Goal: Task Accomplishment & Management: Manage account settings

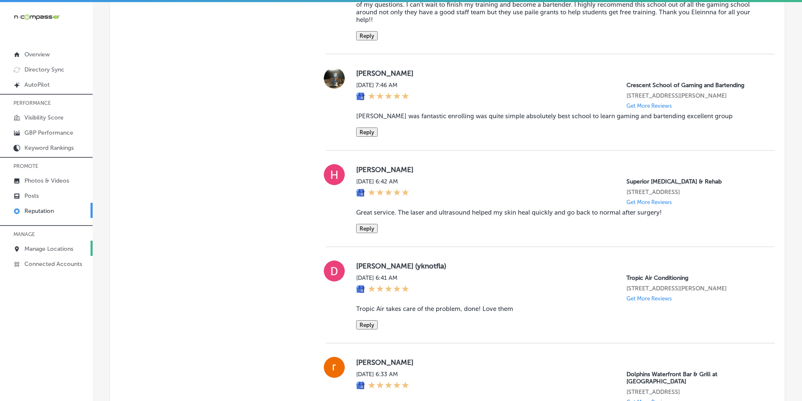
click at [46, 248] on p "Manage Locations" at bounding box center [48, 249] width 49 height 7
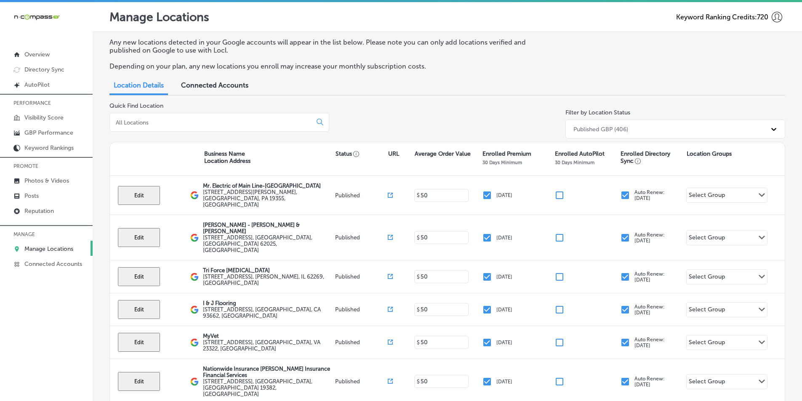
click at [214, 119] on input at bounding box center [212, 123] width 195 height 8
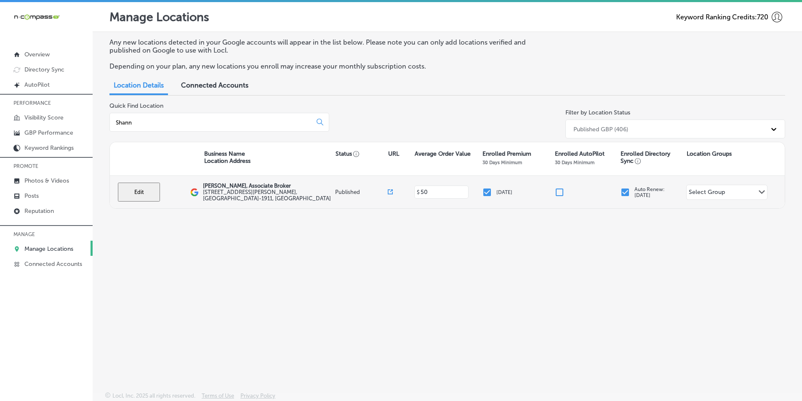
type input "Shann"
click at [136, 191] on button "Edit" at bounding box center [139, 192] width 42 height 19
select select "US"
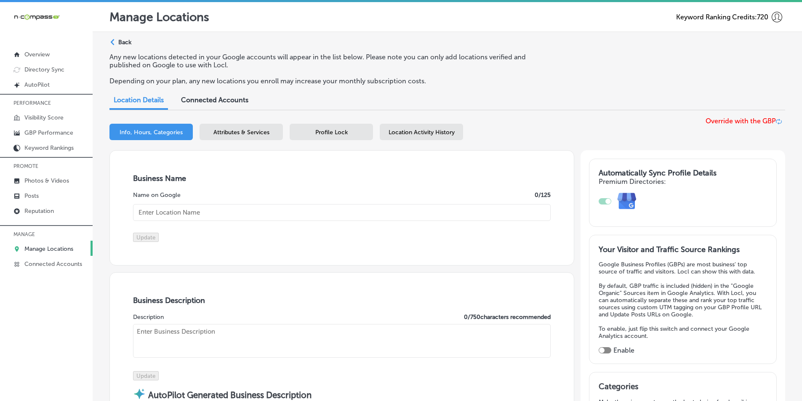
type input "[PERSON_NAME], Associate Broker"
type input "[STREET_ADDRESS][PERSON_NAME]"
type input "St Clair Shores"
type input "48081-1911"
type input "US"
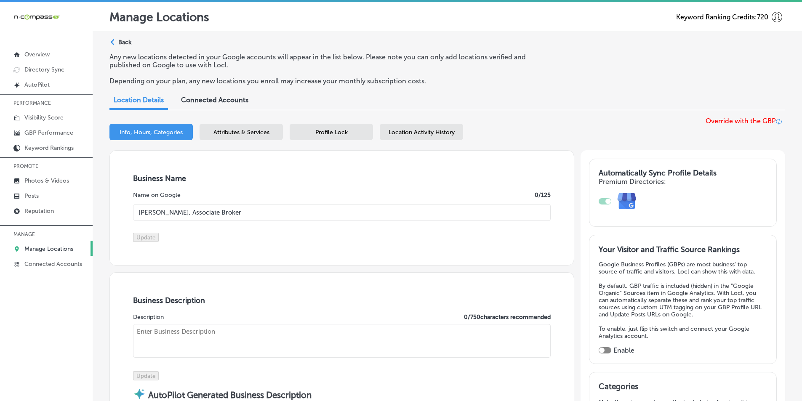
type input "[URL][DOMAIN_NAME][PERSON_NAME]"
checkbox input "true"
type textarea "[PERSON_NAME], Associate Broker, is a trusted real estate agent in [GEOGRAPHIC_…"
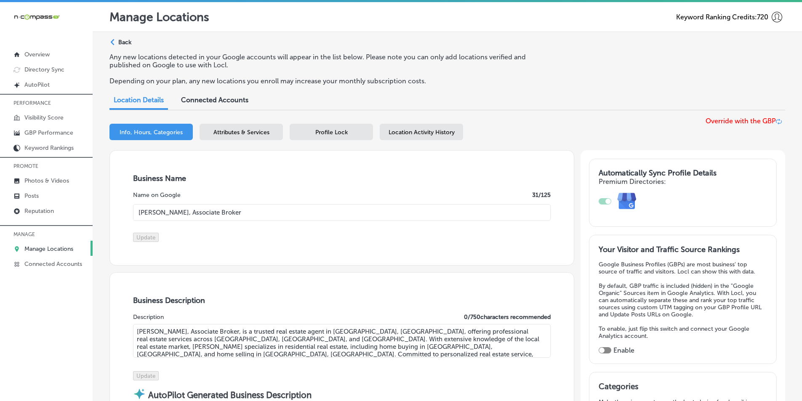
type input "[PHONE_NUMBER]"
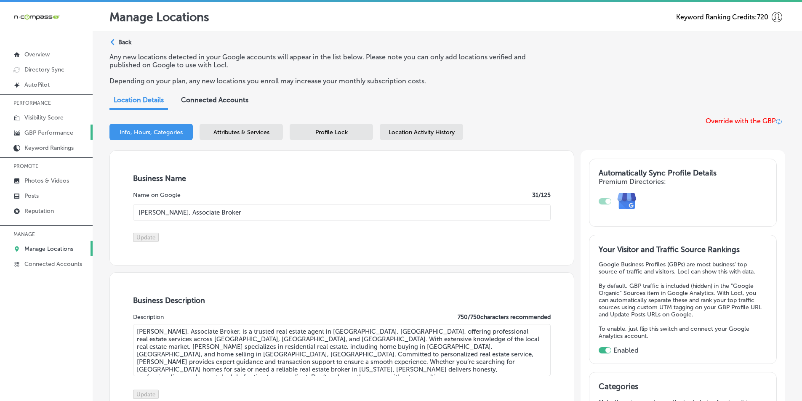
click at [47, 132] on p "GBP Performance" at bounding box center [48, 132] width 49 height 7
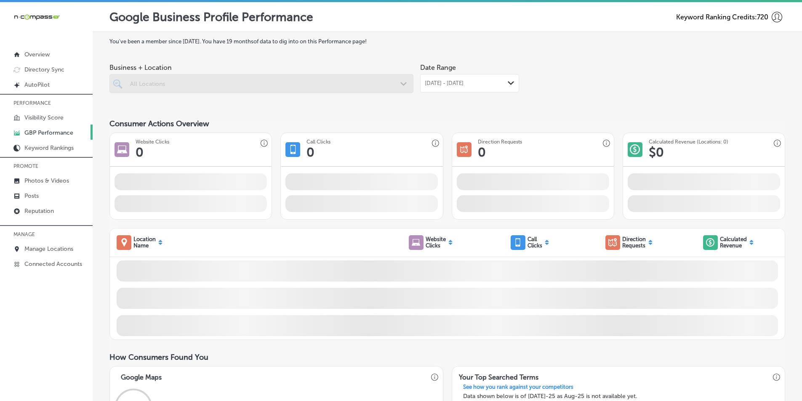
click at [352, 87] on div at bounding box center [261, 83] width 304 height 19
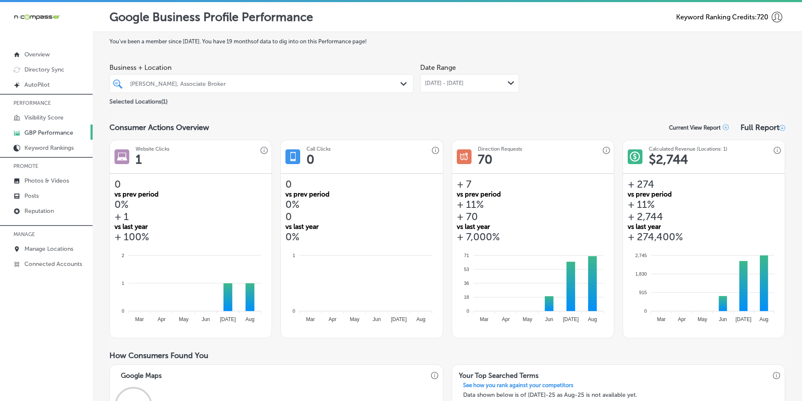
click at [508, 83] on icon "Path Created with Sketch." at bounding box center [511, 83] width 6 height 4
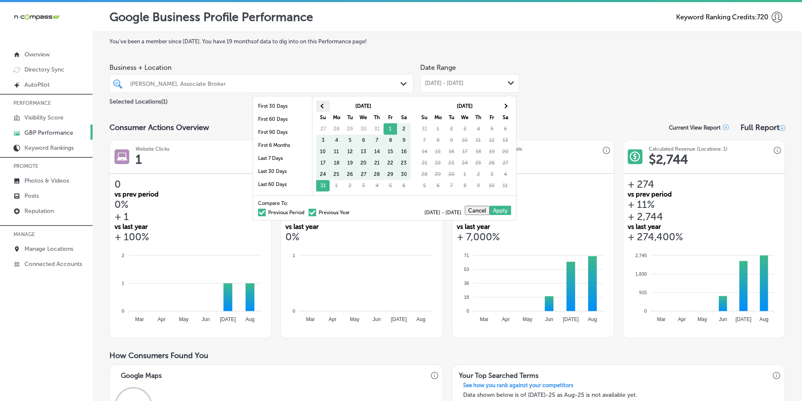
click at [324, 107] on span at bounding box center [322, 106] width 5 height 5
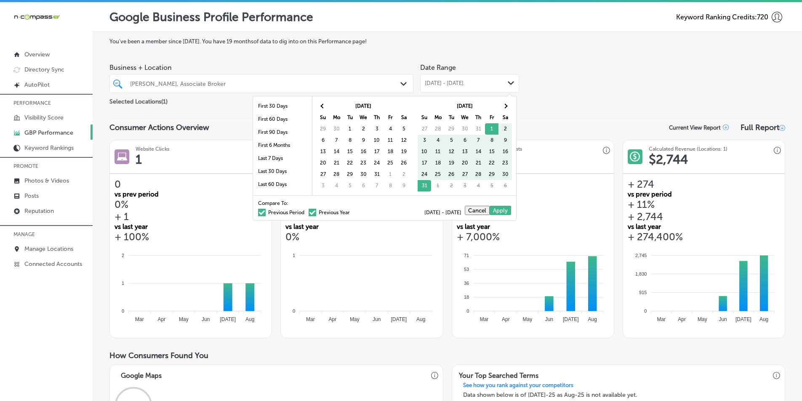
click at [324, 107] on span at bounding box center [322, 106] width 5 height 5
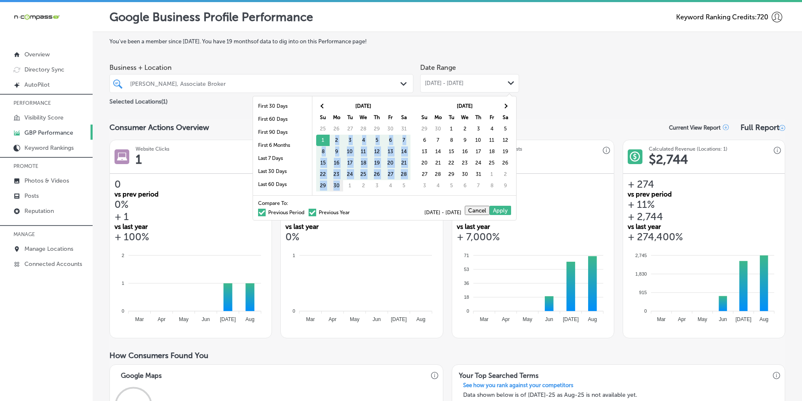
drag, startPoint x: 324, startPoint y: 141, endPoint x: 342, endPoint y: 188, distance: 50.7
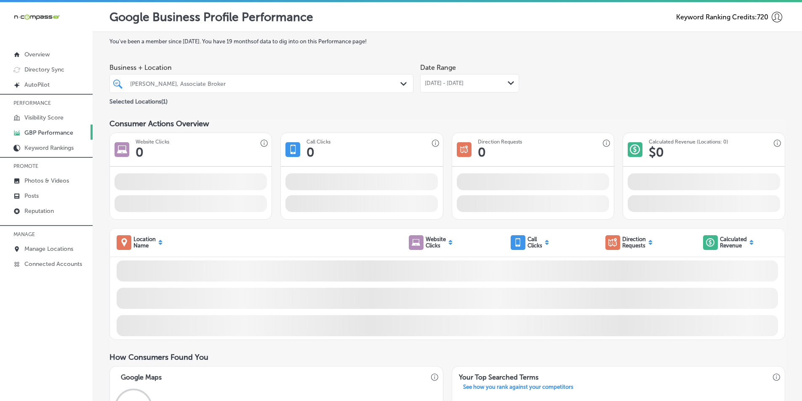
drag, startPoint x: 449, startPoint y: 129, endPoint x: 475, endPoint y: 133, distance: 26.4
click at [508, 81] on div "Path Created with Sketch." at bounding box center [511, 83] width 7 height 7
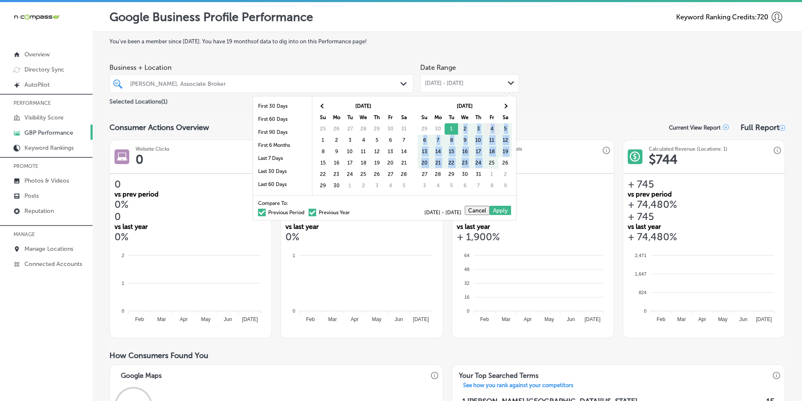
drag, startPoint x: 452, startPoint y: 128, endPoint x: 489, endPoint y: 128, distance: 37.1
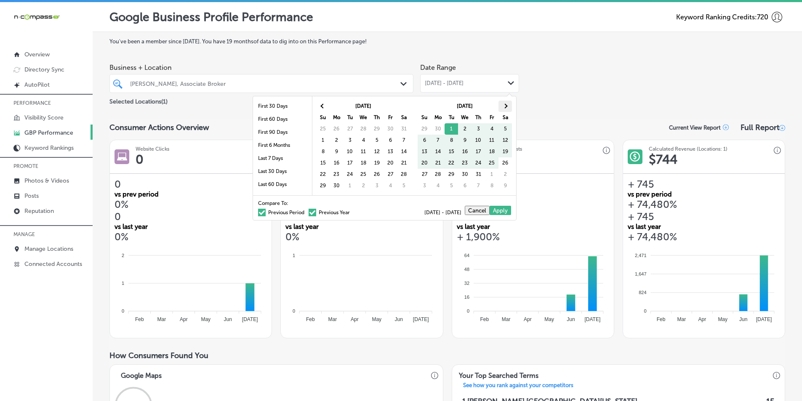
click at [505, 107] on span at bounding box center [505, 106] width 5 height 5
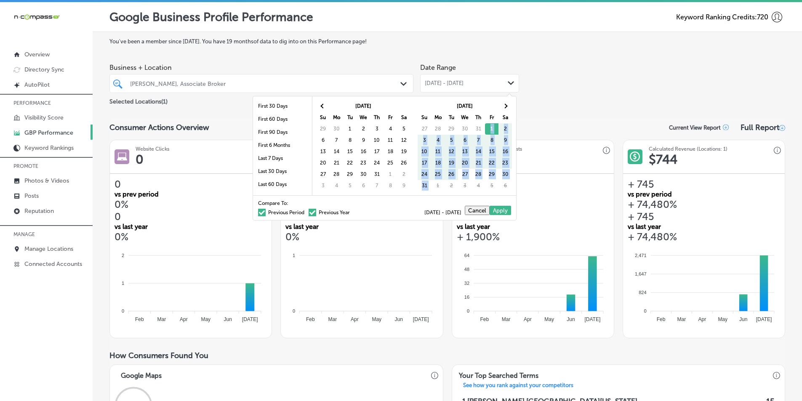
drag, startPoint x: 489, startPoint y: 130, endPoint x: 433, endPoint y: 183, distance: 77.2
click at [545, 99] on div "Business + Location [PERSON_NAME], Associate Broker Path Created with Sketch. S…" at bounding box center [447, 82] width 676 height 47
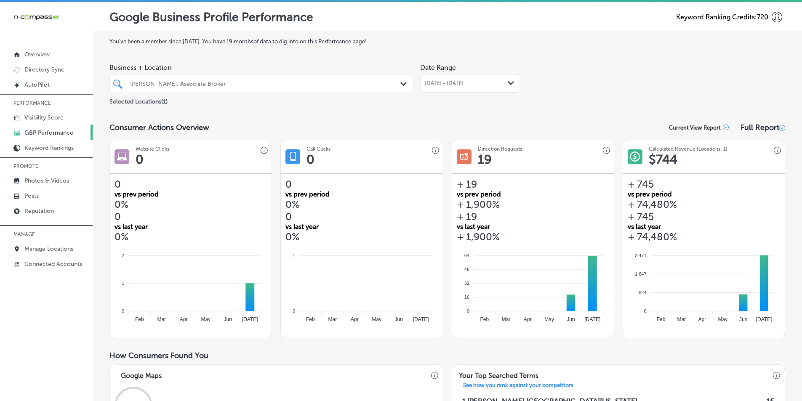
click at [508, 82] on icon "Path Created with Sketch." at bounding box center [511, 83] width 6 height 4
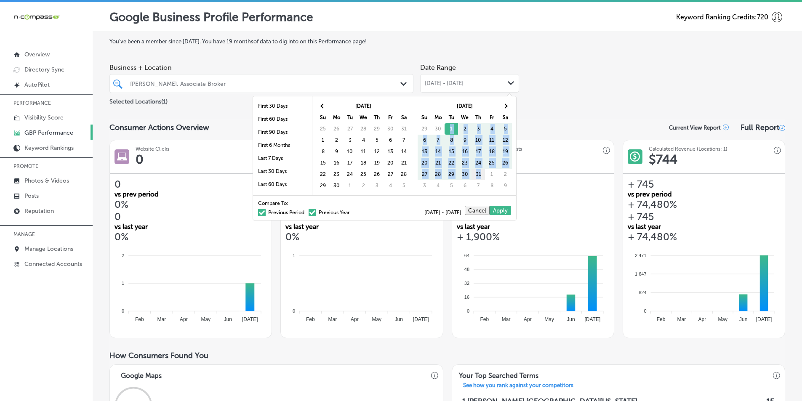
drag, startPoint x: 448, startPoint y: 126, endPoint x: 480, endPoint y: 175, distance: 57.8
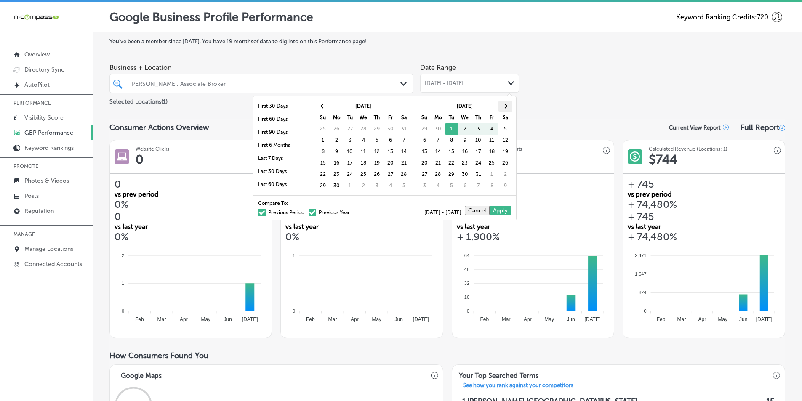
click at [507, 104] on th at bounding box center [505, 106] width 13 height 11
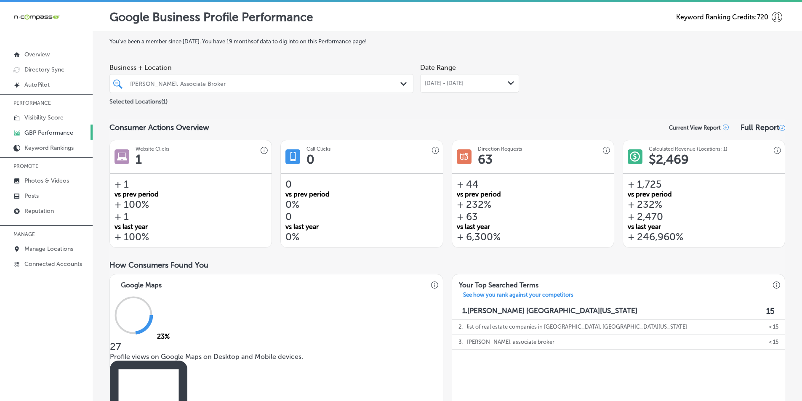
drag, startPoint x: 491, startPoint y: 128, endPoint x: 507, endPoint y: 100, distance: 32.0
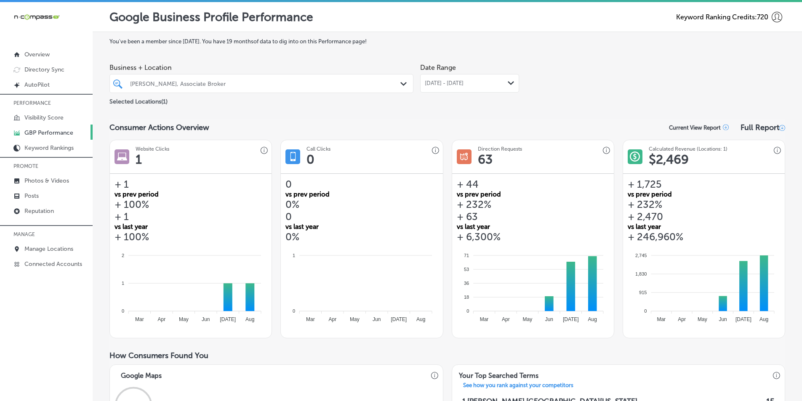
click at [508, 84] on polygon at bounding box center [511, 83] width 6 height 4
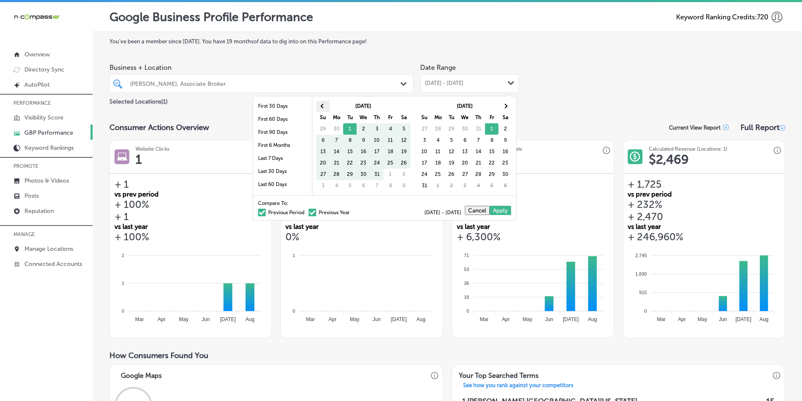
click at [323, 108] on span at bounding box center [322, 106] width 5 height 5
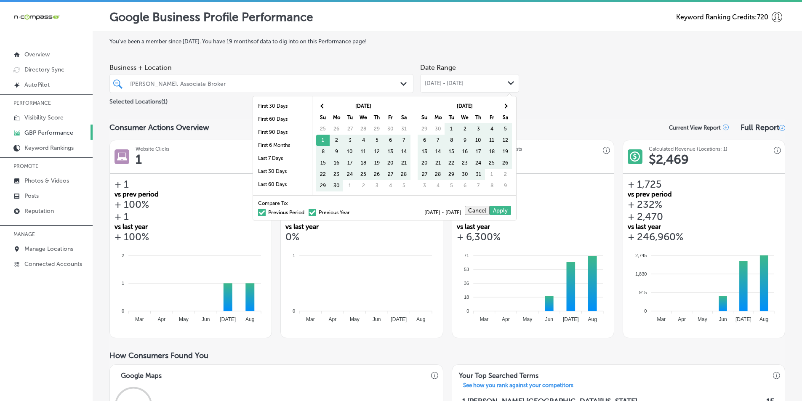
drag, startPoint x: 323, startPoint y: 140, endPoint x: 489, endPoint y: 174, distance: 170.3
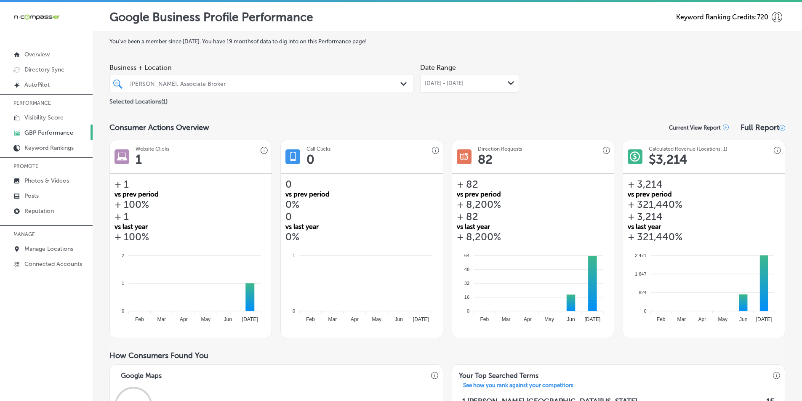
click at [508, 82] on polygon at bounding box center [511, 83] width 6 height 4
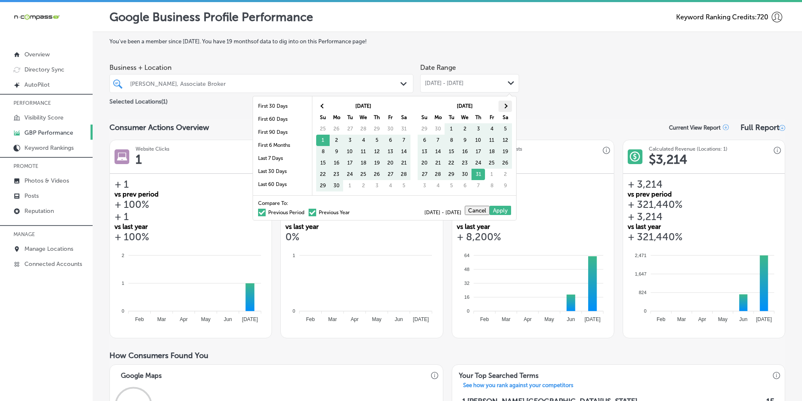
click at [507, 104] on th at bounding box center [505, 106] width 13 height 11
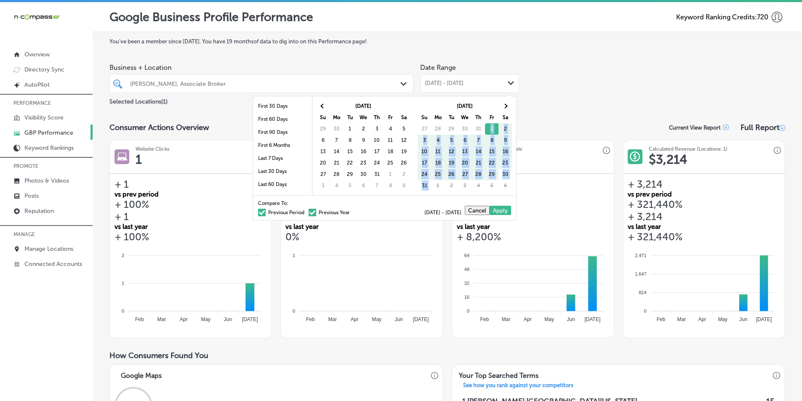
drag, startPoint x: 490, startPoint y: 129, endPoint x: 432, endPoint y: 191, distance: 85.2
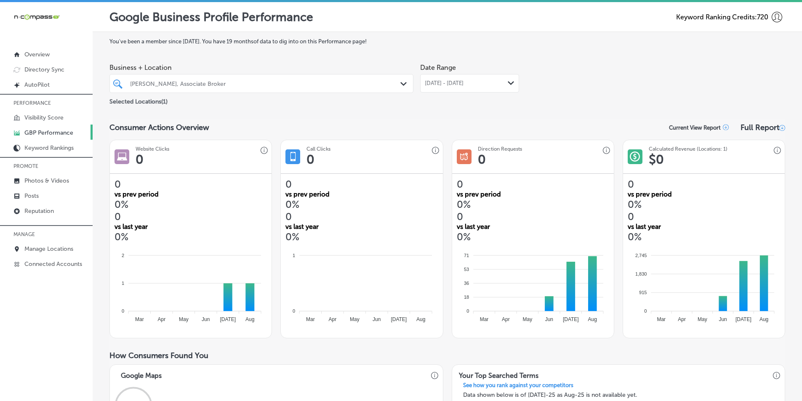
click at [508, 83] on icon "Path Created with Sketch." at bounding box center [511, 83] width 6 height 4
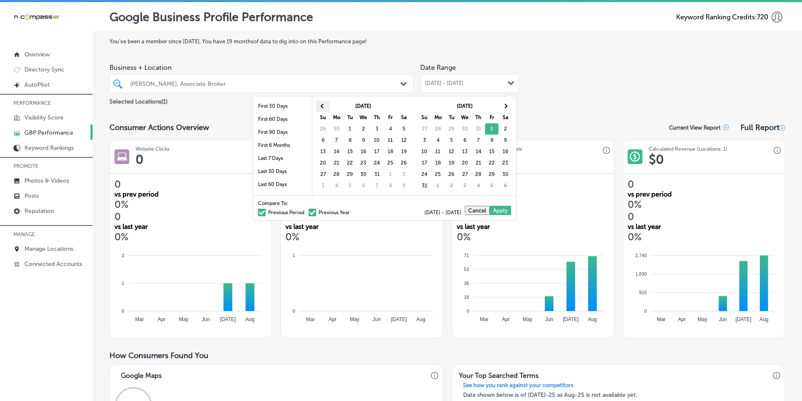
click at [323, 107] on span at bounding box center [322, 106] width 5 height 5
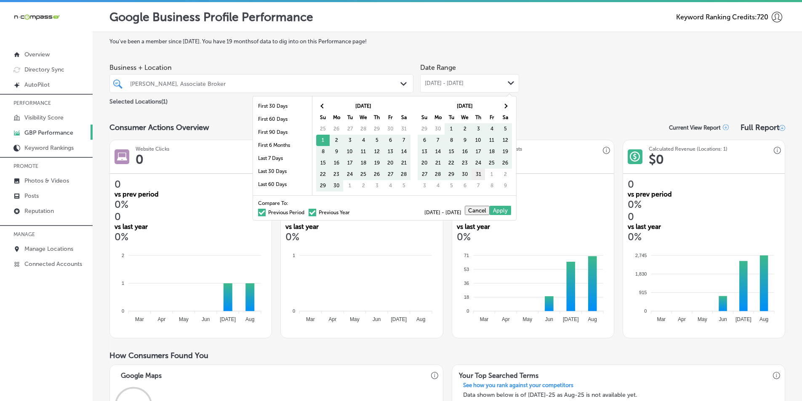
drag, startPoint x: 322, startPoint y: 139, endPoint x: 481, endPoint y: 176, distance: 163.7
click at [509, 107] on th at bounding box center [505, 106] width 13 height 11
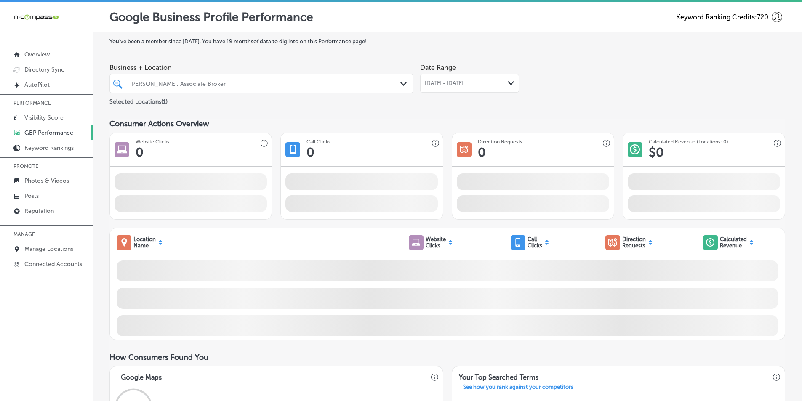
drag, startPoint x: 491, startPoint y: 130, endPoint x: 501, endPoint y: 92, distance: 38.9
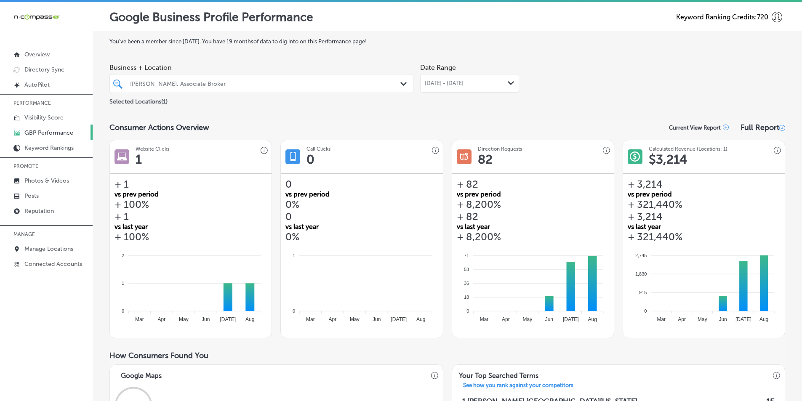
click at [508, 82] on icon "Path Created with Sketch." at bounding box center [511, 83] width 6 height 4
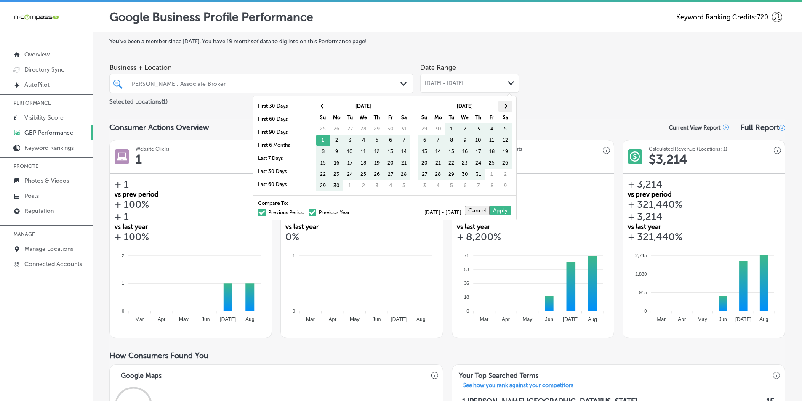
click at [505, 107] on span at bounding box center [505, 106] width 5 height 5
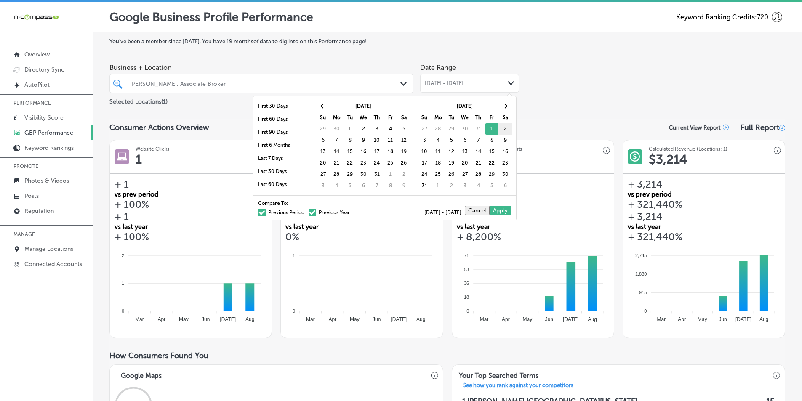
drag, startPoint x: 494, startPoint y: 125, endPoint x: 499, endPoint y: 132, distance: 9.0
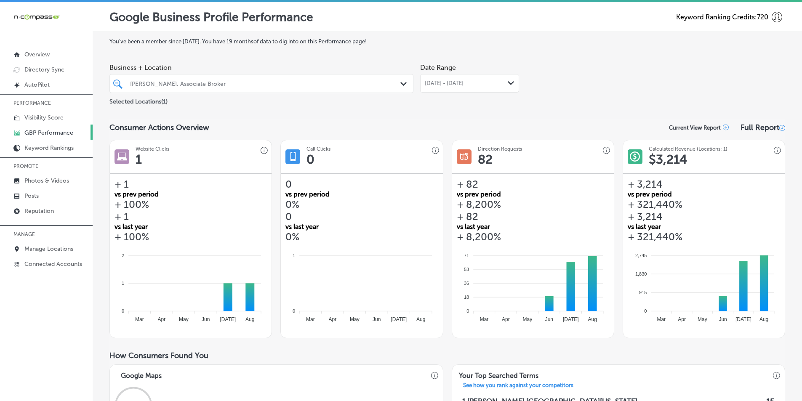
click at [511, 85] on icon "Path Created with Sketch." at bounding box center [511, 83] width 6 height 4
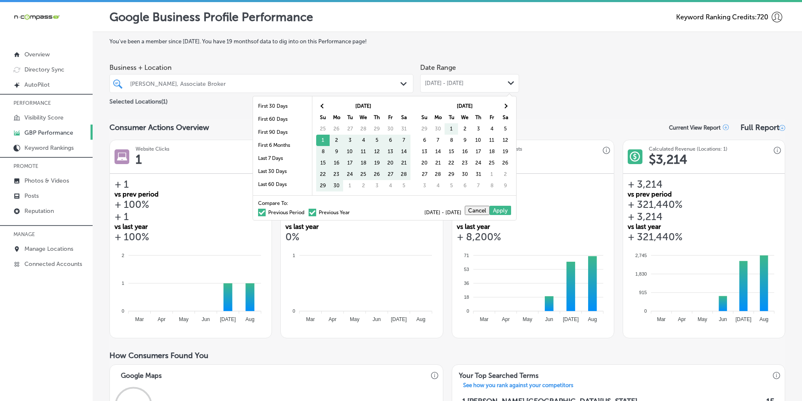
drag, startPoint x: 320, startPoint y: 139, endPoint x: 344, endPoint y: 187, distance: 53.1
click at [508, 106] on th at bounding box center [505, 106] width 13 height 11
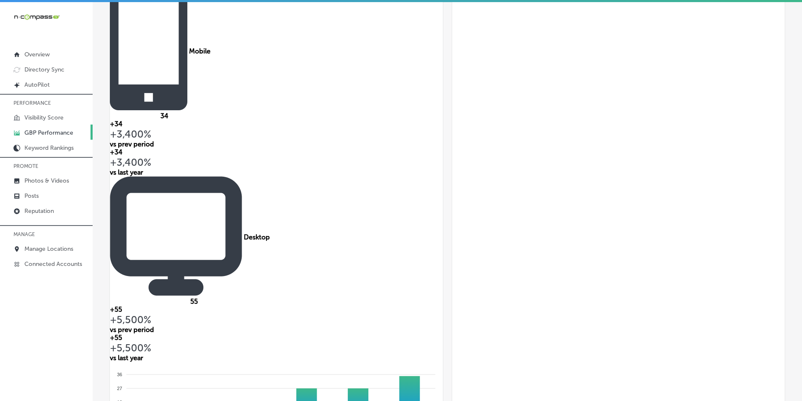
scroll to position [463, 0]
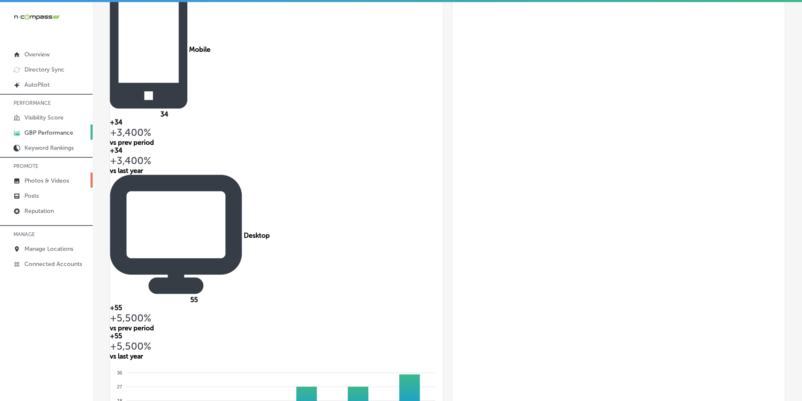
click at [59, 182] on p "Photos & Videos" at bounding box center [46, 180] width 45 height 7
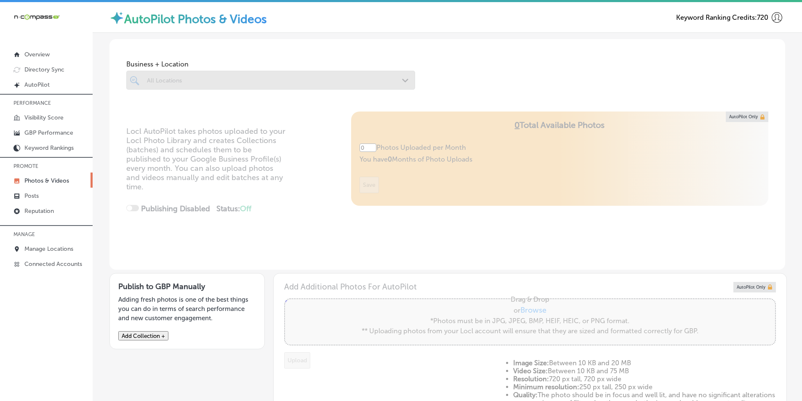
type input "5"
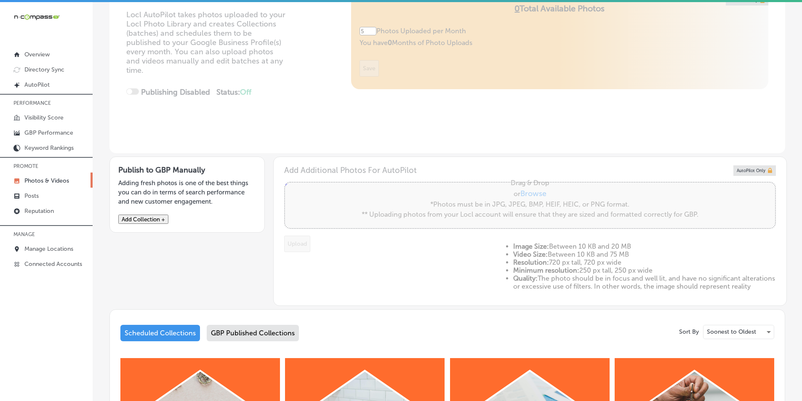
scroll to position [126, 0]
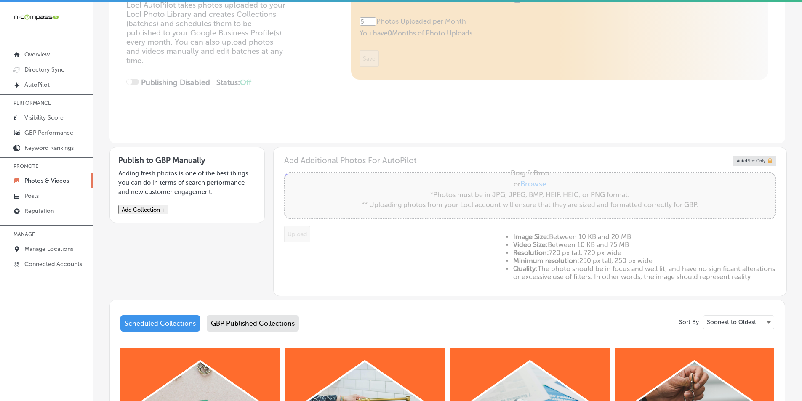
click at [161, 214] on button "Add Collection +" at bounding box center [143, 209] width 50 height 9
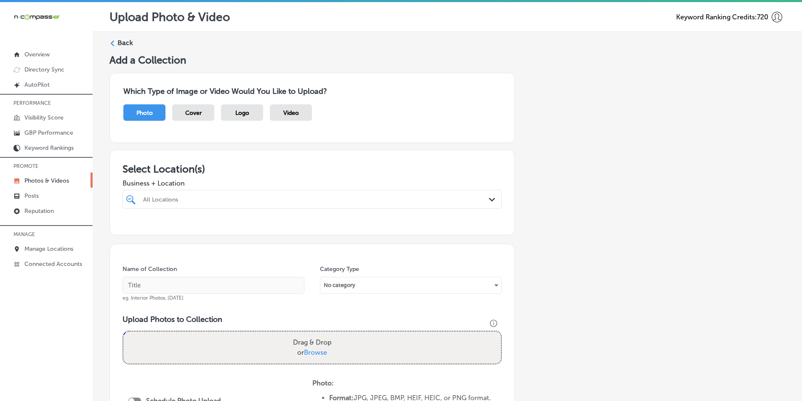
click at [112, 44] on icon at bounding box center [112, 43] width 6 height 6
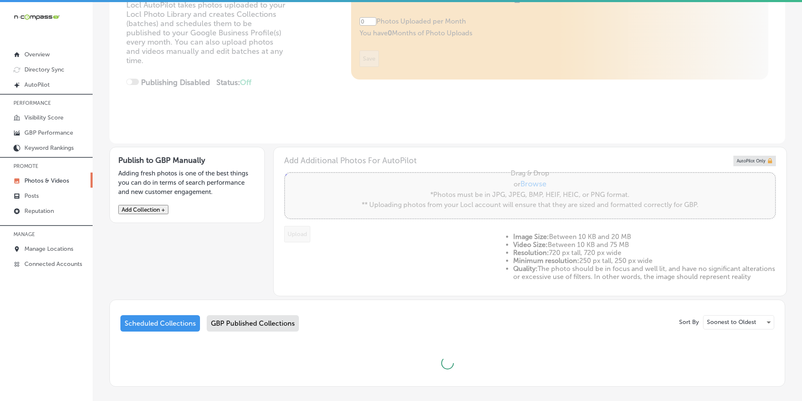
type input "5"
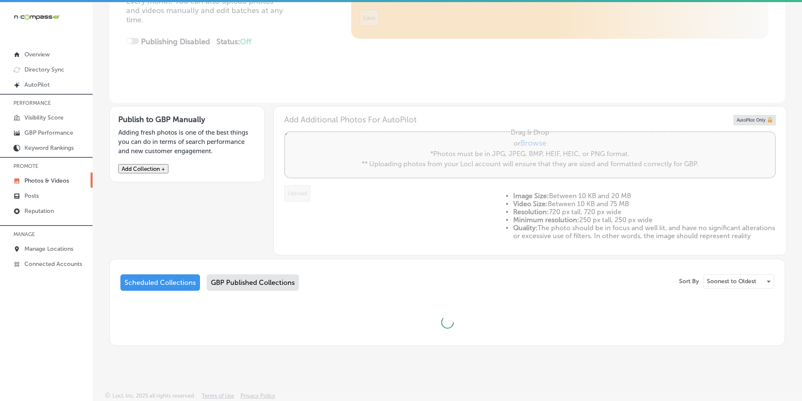
scroll to position [174, 0]
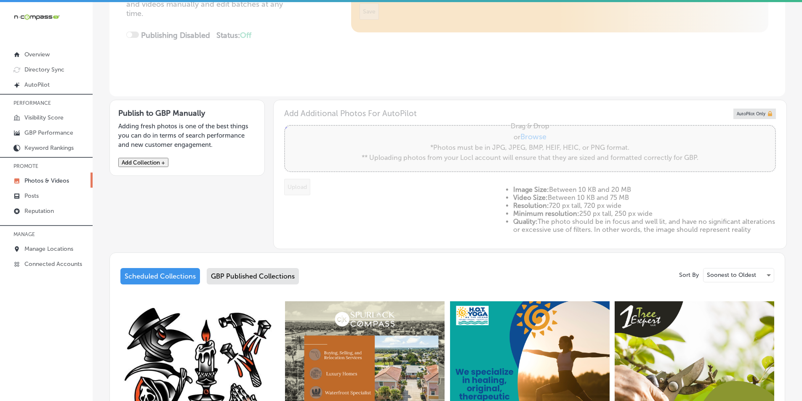
click at [260, 278] on div "GBP Published Collections" at bounding box center [253, 276] width 92 height 16
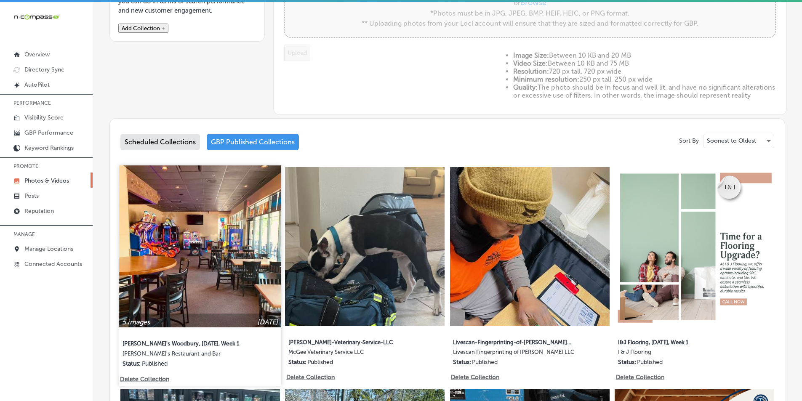
scroll to position [342, 0]
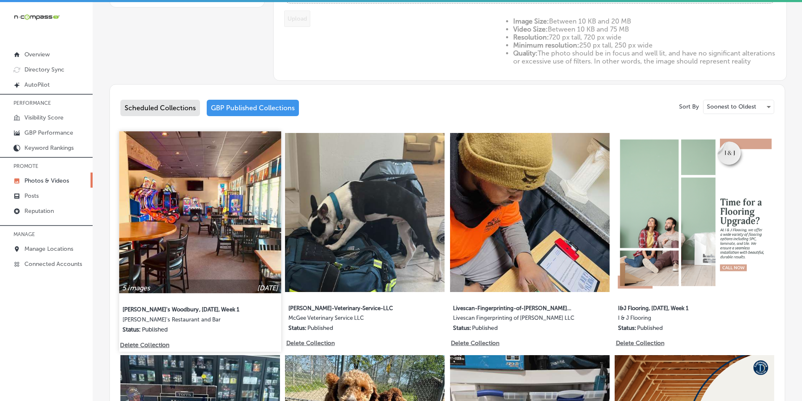
click at [213, 228] on img at bounding box center [200, 212] width 162 height 162
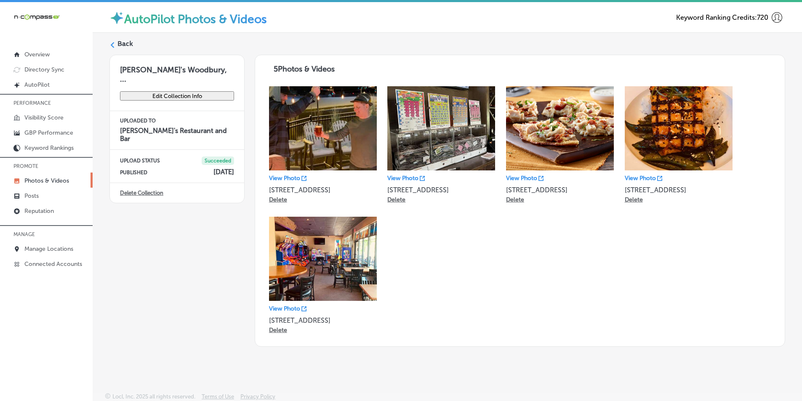
click at [112, 44] on polygon at bounding box center [113, 45] width 4 height 6
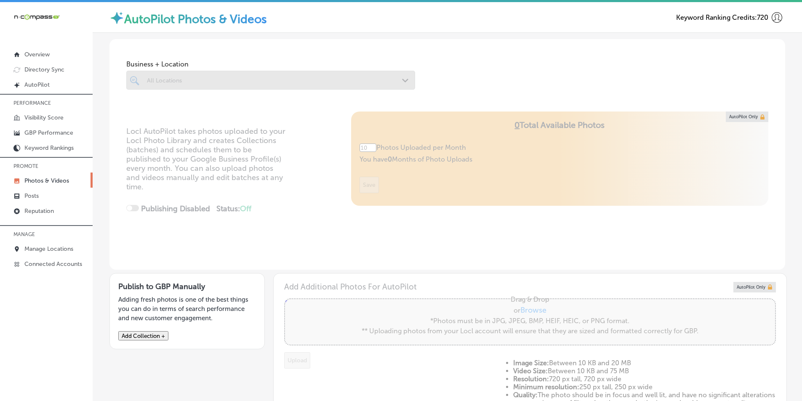
type input "5"
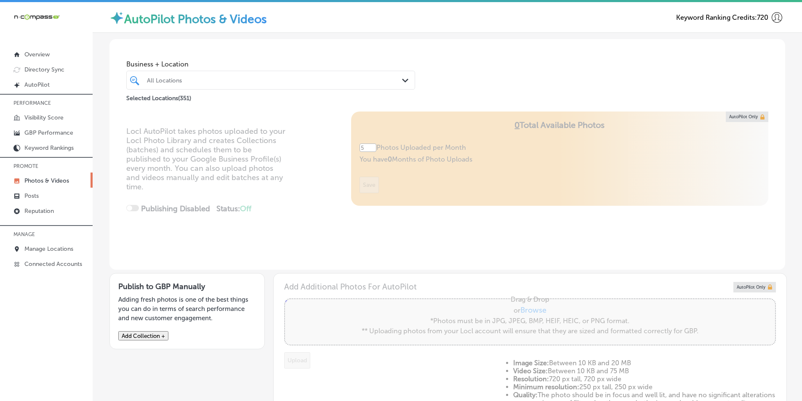
click at [407, 77] on div "Path Created with Sketch." at bounding box center [406, 80] width 9 height 9
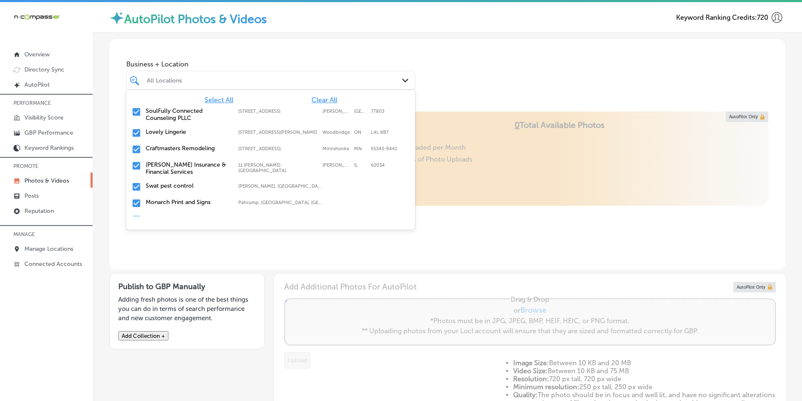
click at [326, 97] on span "Clear All" at bounding box center [325, 100] width 26 height 8
click at [312, 99] on span "Clear All" at bounding box center [325, 100] width 26 height 8
click at [263, 75] on div at bounding box center [258, 80] width 224 height 11
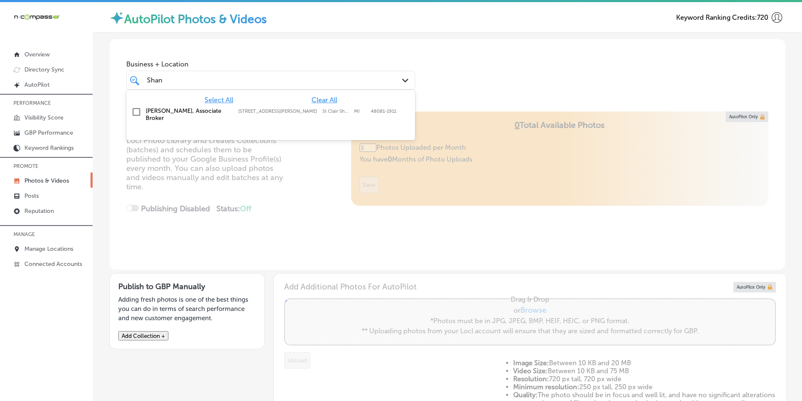
type input "Shann"
type input "0"
click at [135, 111] on input "checkbox" at bounding box center [136, 112] width 10 height 10
type input "Shann"
click at [463, 96] on div "Business + Location option [STREET_ADDRESS][PERSON_NAME]. option [STREET_ADDRES…" at bounding box center [447, 71] width 676 height 64
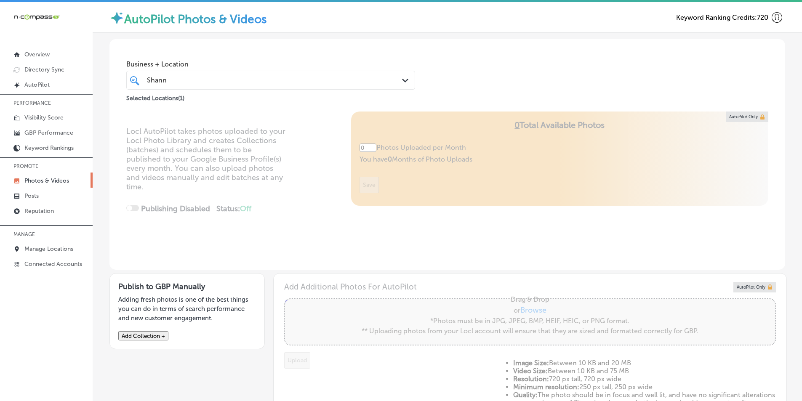
type input "5"
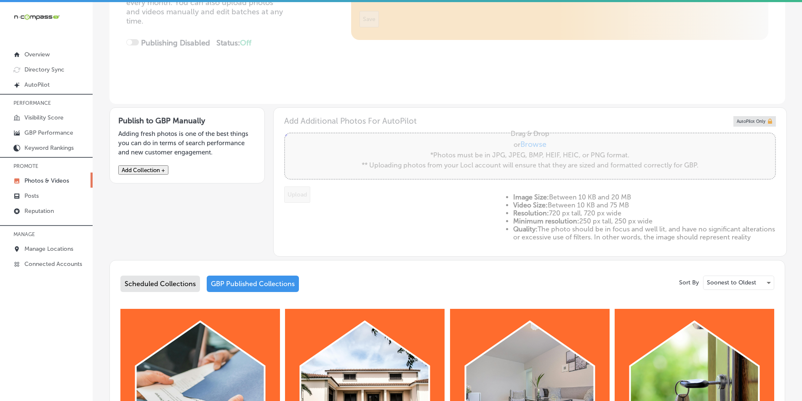
scroll to position [168, 0]
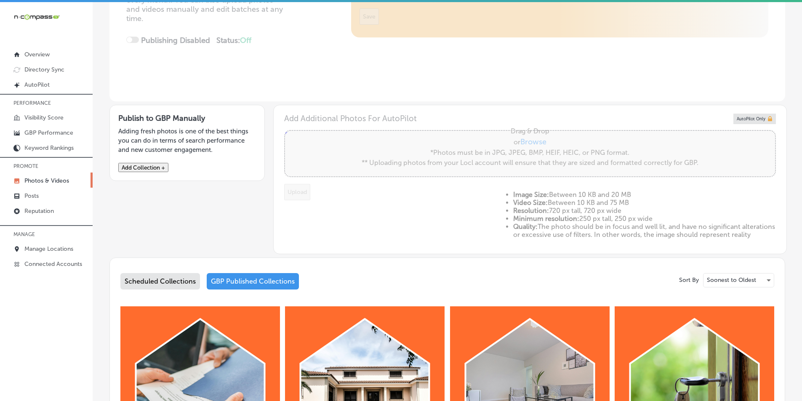
click at [244, 288] on div "GBP Published Collections" at bounding box center [253, 281] width 92 height 16
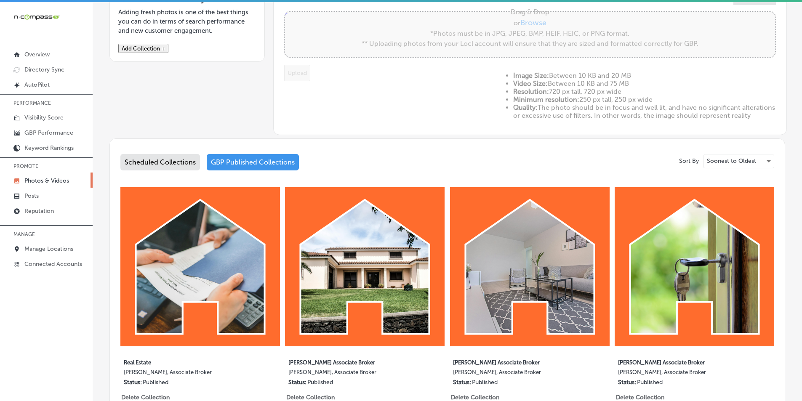
scroll to position [337, 0]
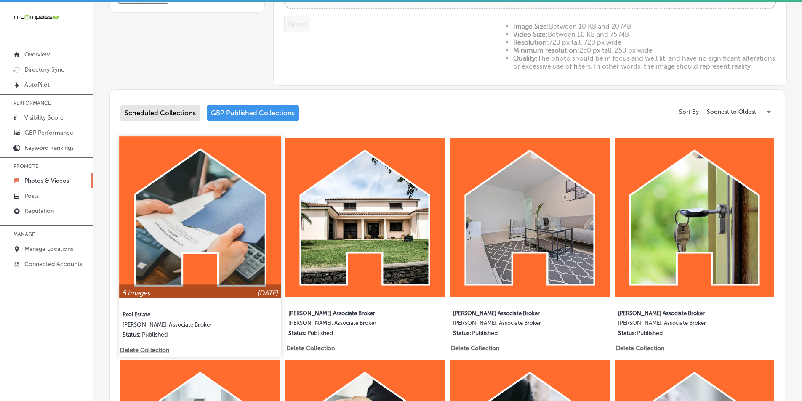
click at [234, 250] on img at bounding box center [200, 217] width 162 height 162
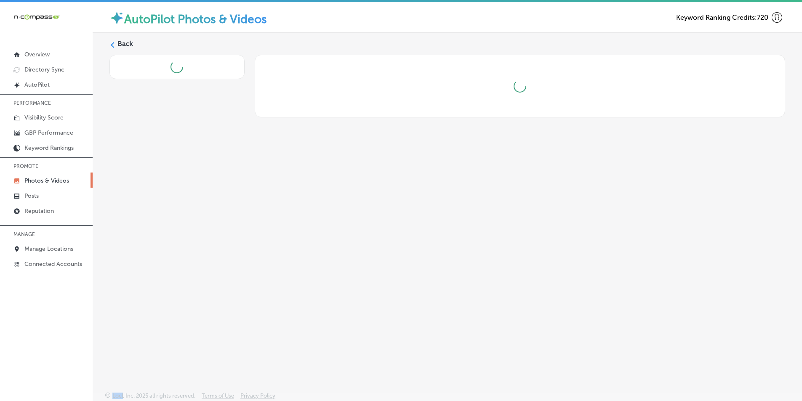
click at [234, 250] on div "Back" at bounding box center [448, 193] width 710 height 320
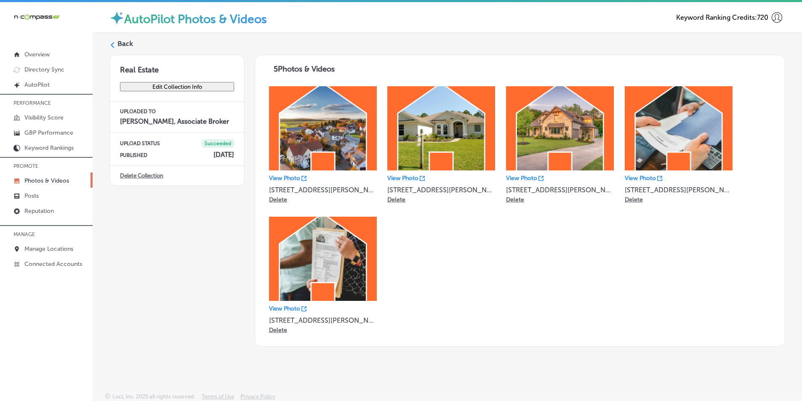
click at [113, 45] on icon at bounding box center [112, 45] width 6 height 6
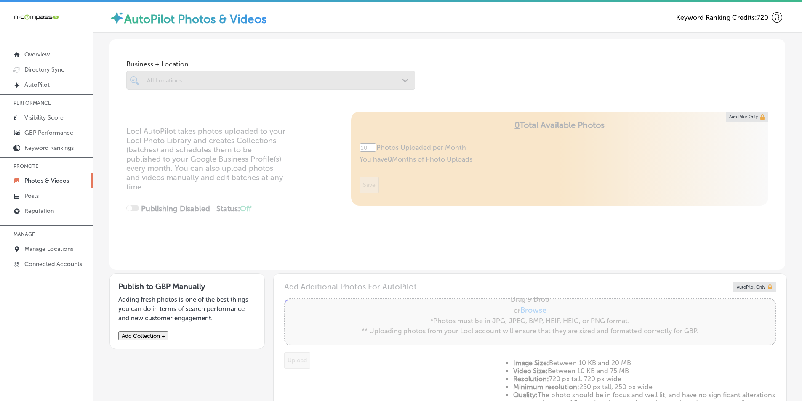
type input "5"
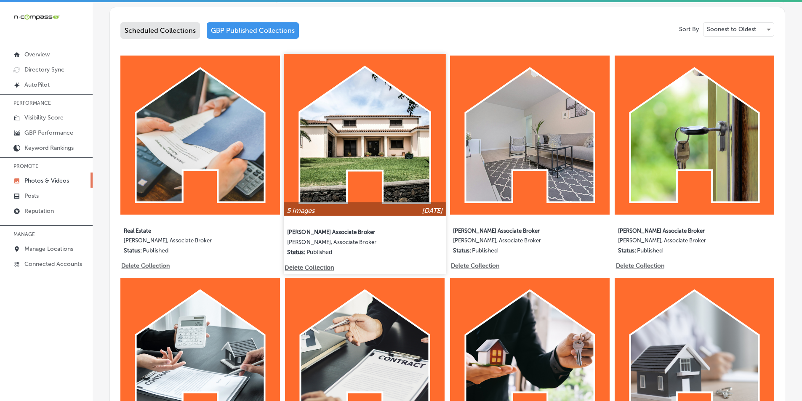
scroll to position [421, 0]
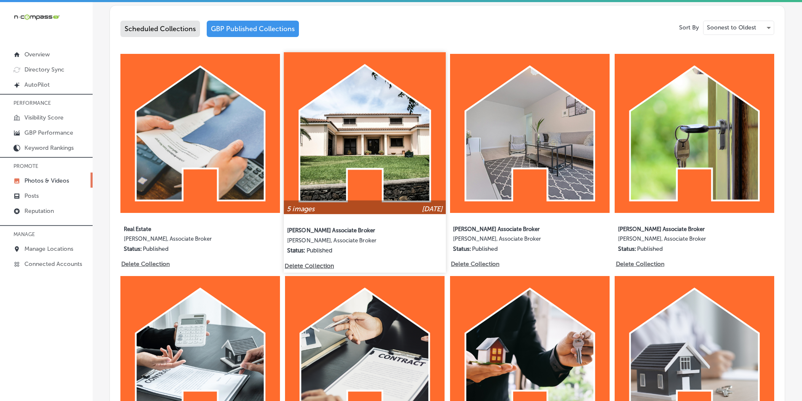
click at [371, 158] on img at bounding box center [365, 133] width 162 height 162
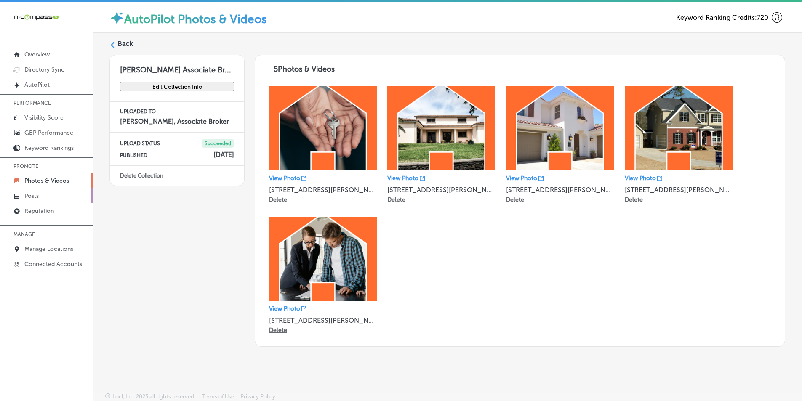
click at [32, 195] on p "Posts" at bounding box center [31, 195] width 14 height 7
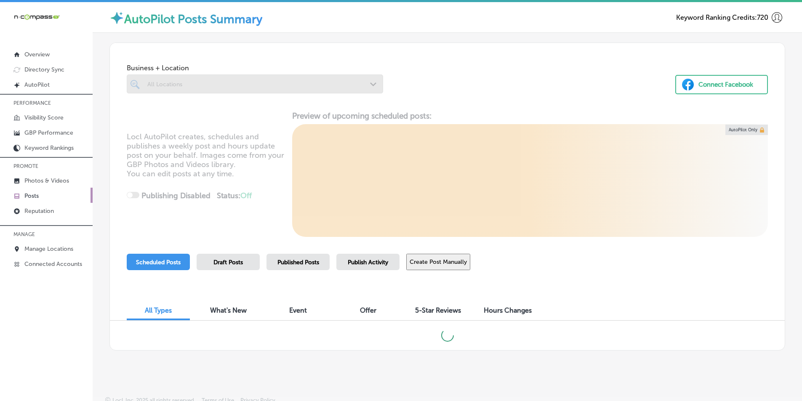
click at [368, 83] on div at bounding box center [255, 84] width 256 height 19
click at [141, 84] on div "[PERSON_NAME], Associate Broker Path Created with Sketch." at bounding box center [255, 83] width 256 height 13
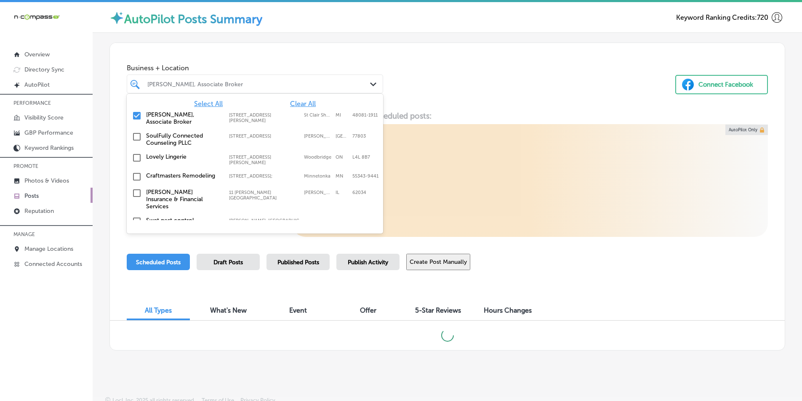
click at [212, 77] on div "[PERSON_NAME], Associate Broker Path Created with Sketch." at bounding box center [255, 84] width 256 height 19
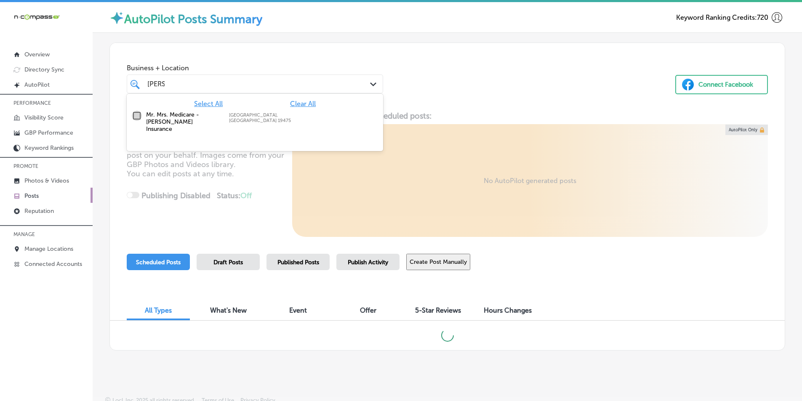
click at [138, 112] on input "checkbox" at bounding box center [137, 116] width 10 height 10
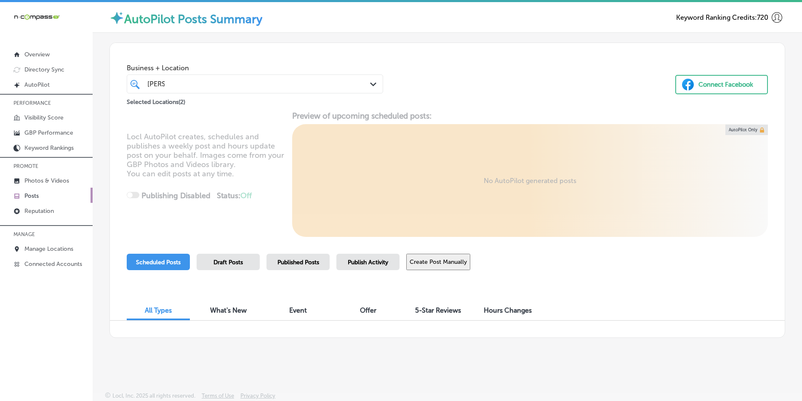
click at [426, 79] on div "Business + Location [PERSON_NAME] [PERSON_NAME] Path Created with Sketch. Selec…" at bounding box center [447, 75] width 675 height 64
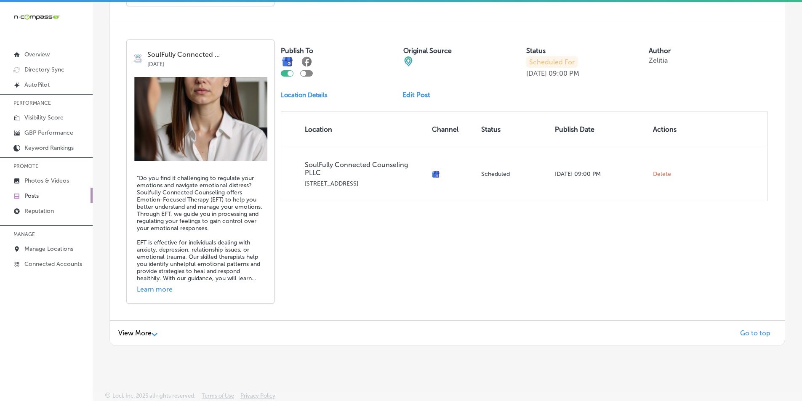
scroll to position [1822, 0]
click at [154, 333] on polygon at bounding box center [155, 334] width 6 height 3
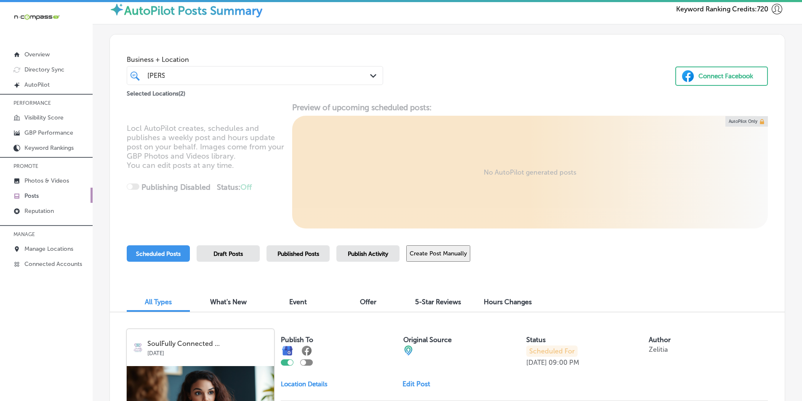
scroll to position [0, 0]
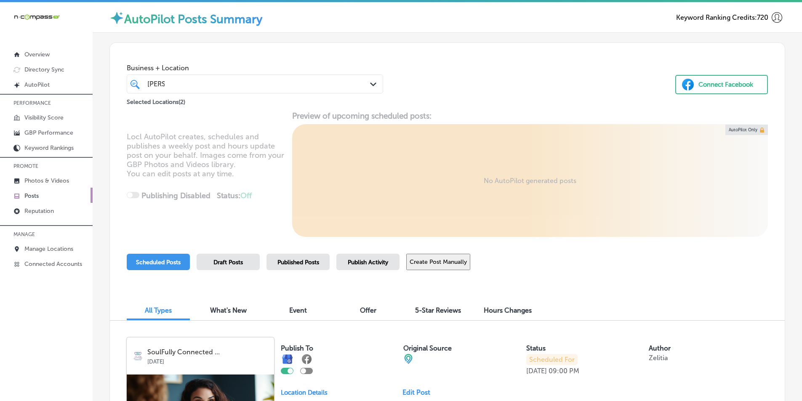
click at [180, 83] on div "[PERSON_NAME] [PERSON_NAME]" at bounding box center [244, 83] width 195 height 11
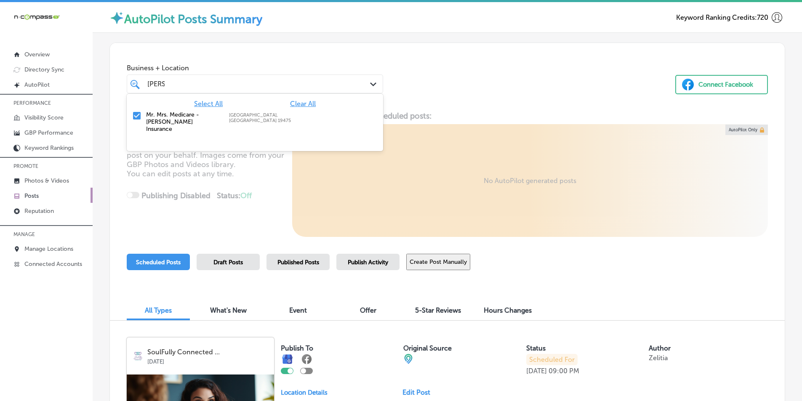
click at [137, 115] on input "checkbox" at bounding box center [137, 116] width 10 height 10
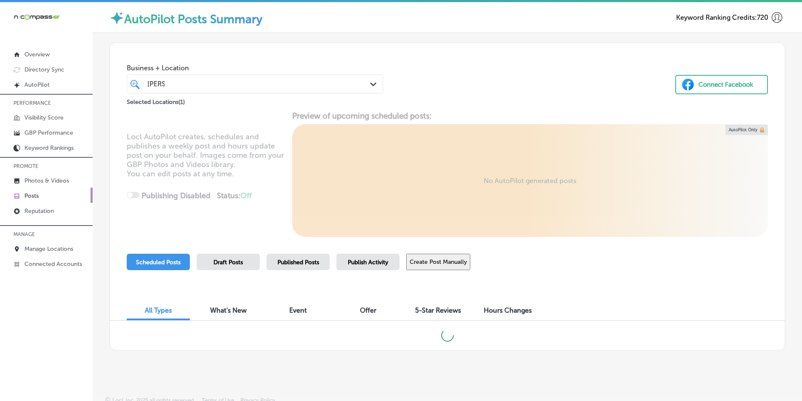
click at [186, 83] on div "[PERSON_NAME] [PERSON_NAME]" at bounding box center [244, 83] width 195 height 11
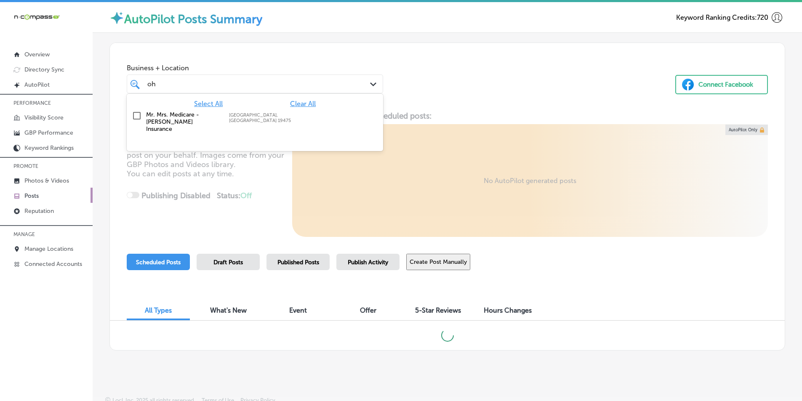
type input "o"
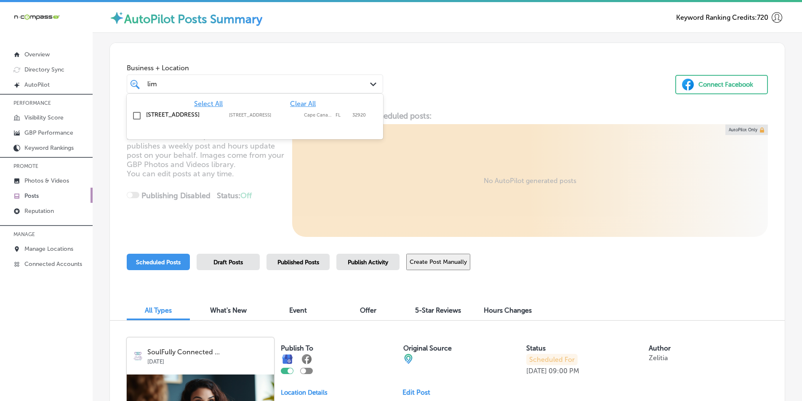
click at [306, 103] on span "Clear All" at bounding box center [303, 104] width 26 height 8
click at [137, 116] on input "checkbox" at bounding box center [137, 116] width 10 height 10
type input "lim"
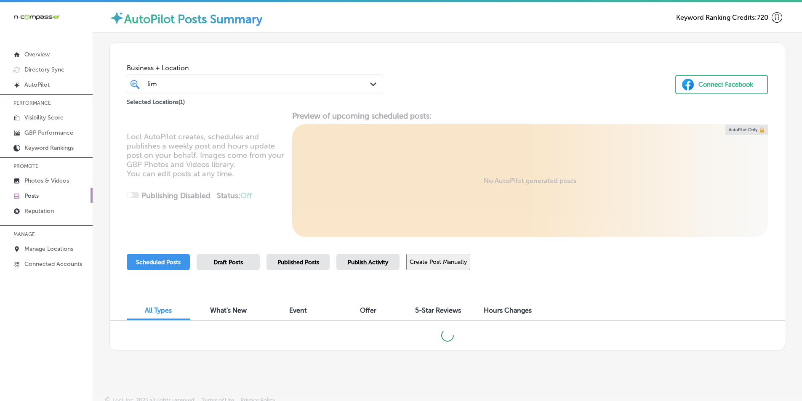
click at [435, 78] on div "Business + Location lim lim Path Created with Sketch. Selected Locations ( 1 ) …" at bounding box center [447, 75] width 675 height 64
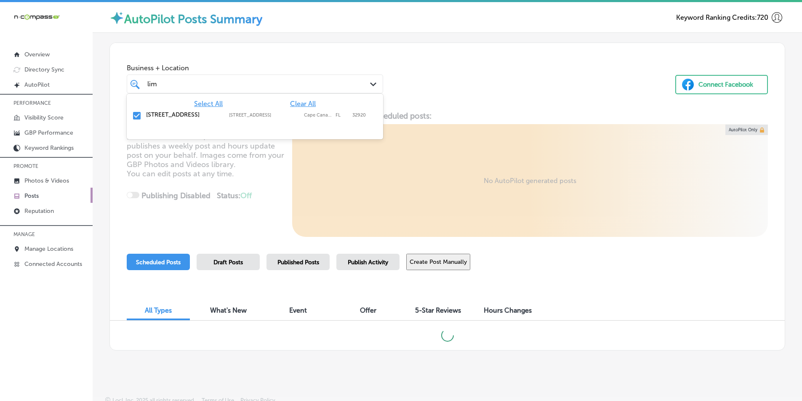
click at [373, 85] on icon "Path Created with Sketch." at bounding box center [373, 85] width 6 height 4
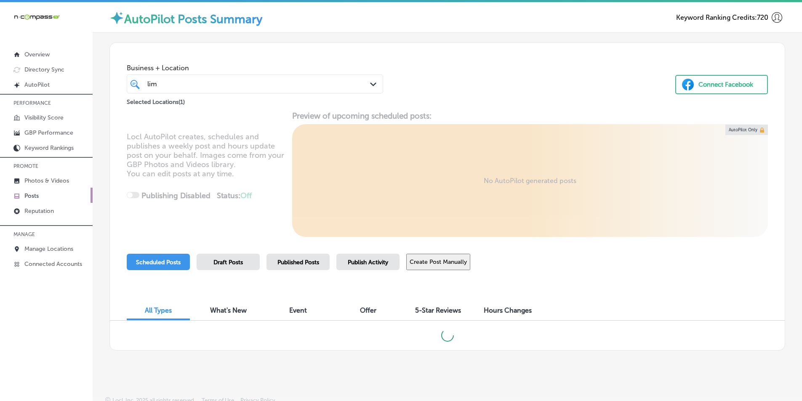
click at [499, 81] on div "Business + Location lim lim Path Created with Sketch. Selected Locations ( 1 ) …" at bounding box center [447, 75] width 675 height 64
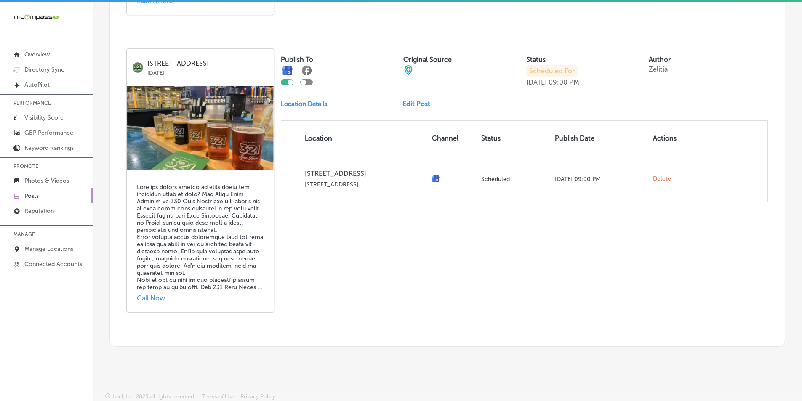
scroll to position [1203, 0]
click at [53, 130] on p "GBP Performance" at bounding box center [48, 132] width 49 height 7
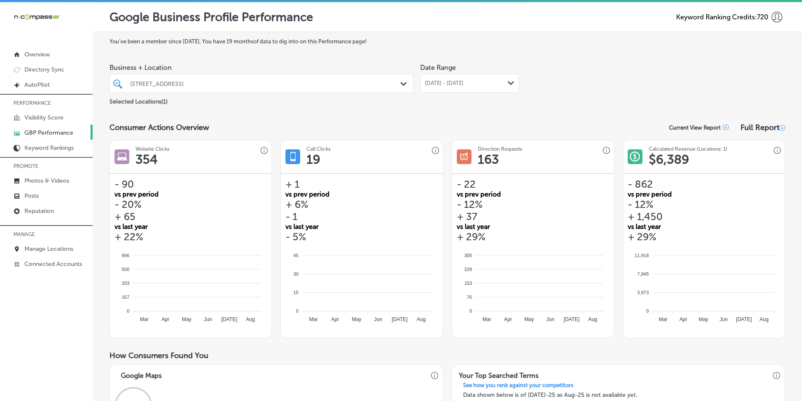
click at [388, 80] on div "[STREET_ADDRESS]" at bounding box center [265, 83] width 271 height 7
click at [401, 85] on icon "Path Created with Sketch." at bounding box center [403, 84] width 6 height 4
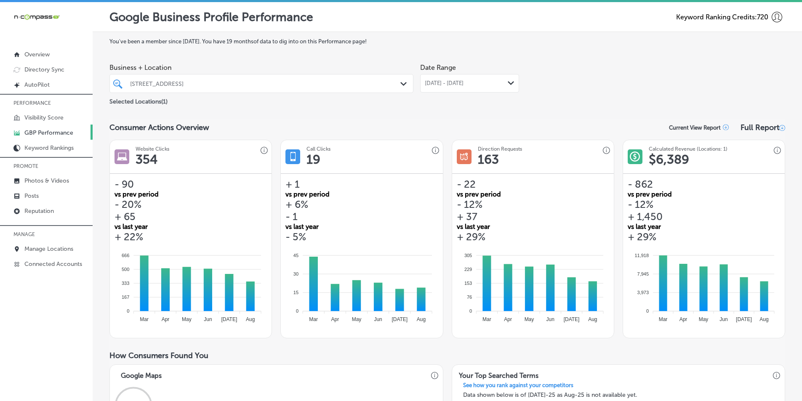
click at [401, 83] on icon "Path Created with Sketch." at bounding box center [403, 84] width 6 height 4
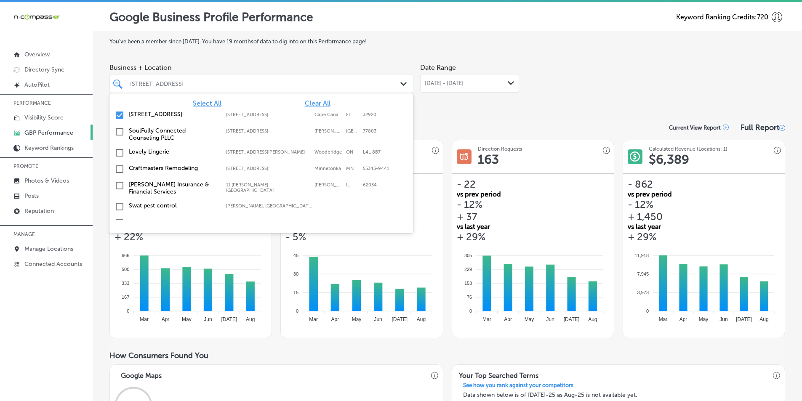
click at [318, 101] on span "Clear All" at bounding box center [318, 103] width 26 height 8
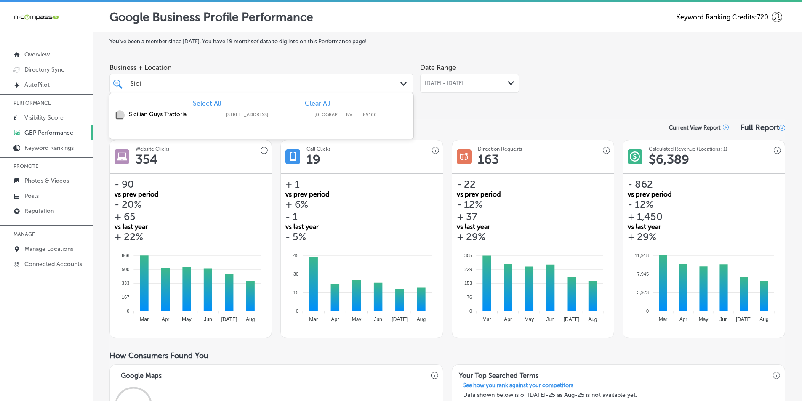
click at [118, 116] on input "checkbox" at bounding box center [120, 115] width 10 height 10
click at [508, 83] on icon "Path Created with Sketch." at bounding box center [511, 83] width 6 height 4
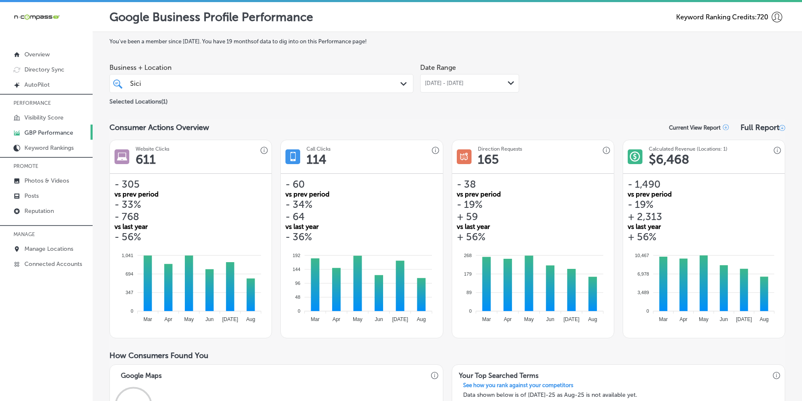
click at [587, 95] on div "Business + Location Sici Sici Path Created with Sketch. Selected Locations ( 1 …" at bounding box center [447, 82] width 676 height 47
click at [403, 85] on icon "Path Created with Sketch." at bounding box center [403, 84] width 6 height 4
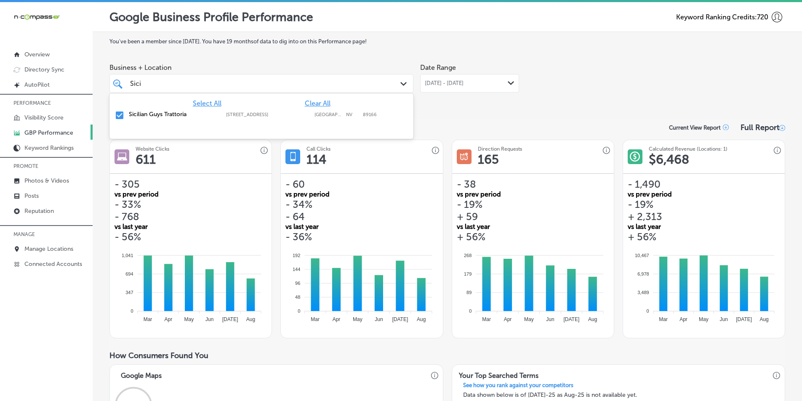
click at [571, 83] on div "Business + Location option [STREET_ADDRESS]. option focused, 1 of 352. 2 result…" at bounding box center [447, 82] width 676 height 47
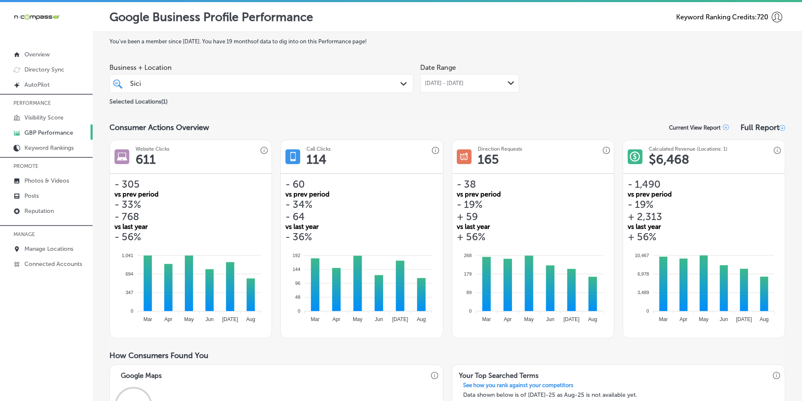
click at [508, 83] on icon "Path Created with Sketch." at bounding box center [511, 83] width 6 height 4
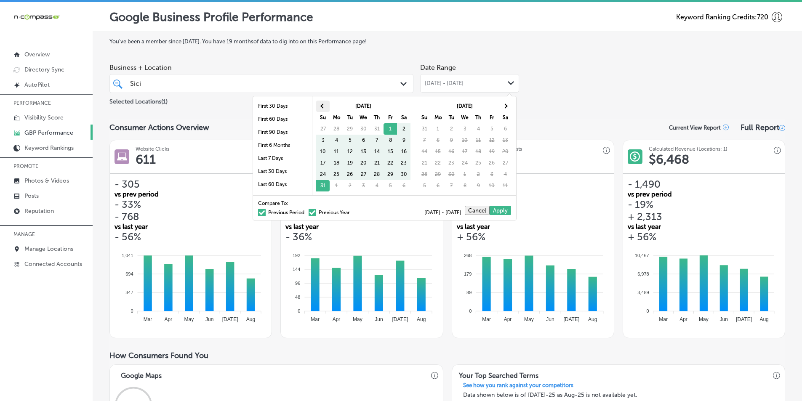
click at [320, 105] on th at bounding box center [322, 106] width 13 height 11
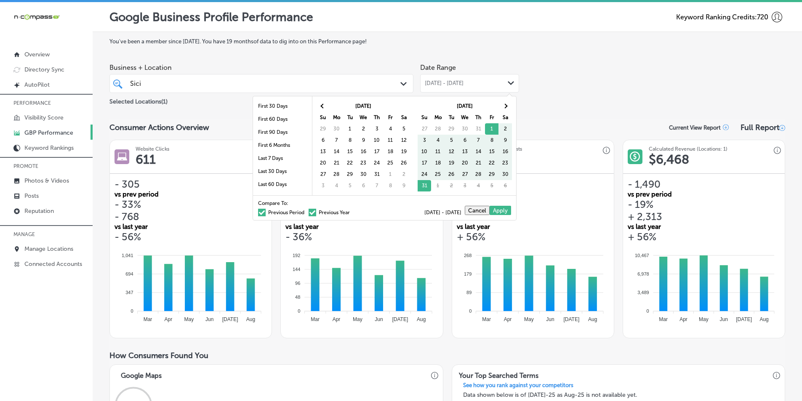
click at [320, 105] on th at bounding box center [322, 106] width 13 height 11
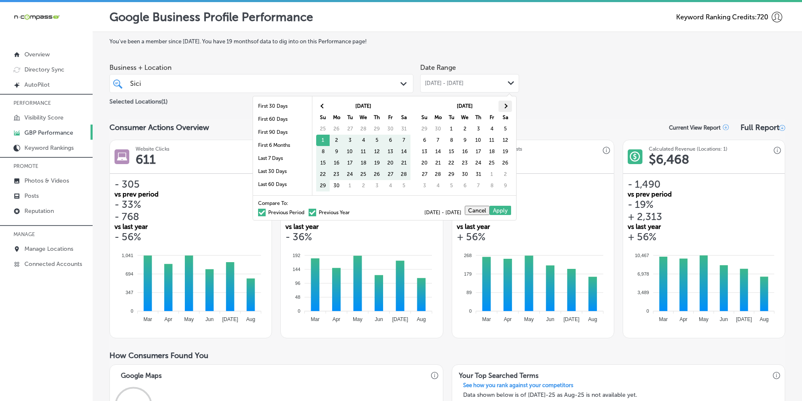
click at [502, 104] on th at bounding box center [505, 106] width 13 height 11
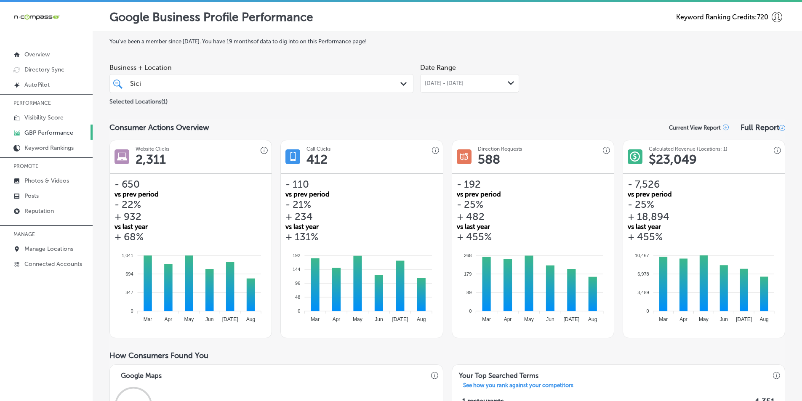
click at [508, 83] on polygon at bounding box center [511, 83] width 6 height 4
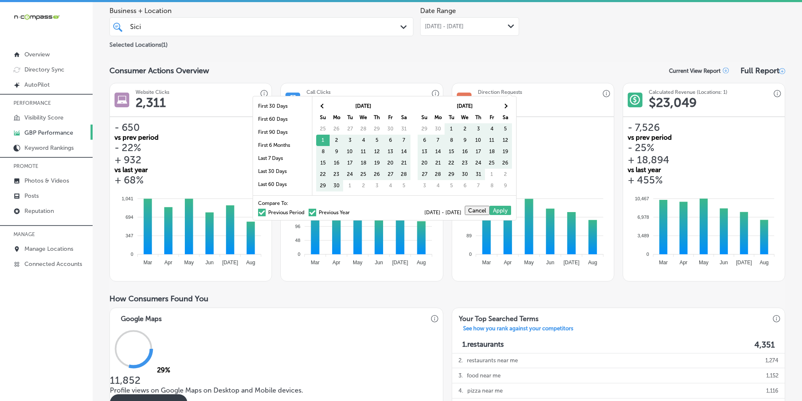
scroll to position [42, 0]
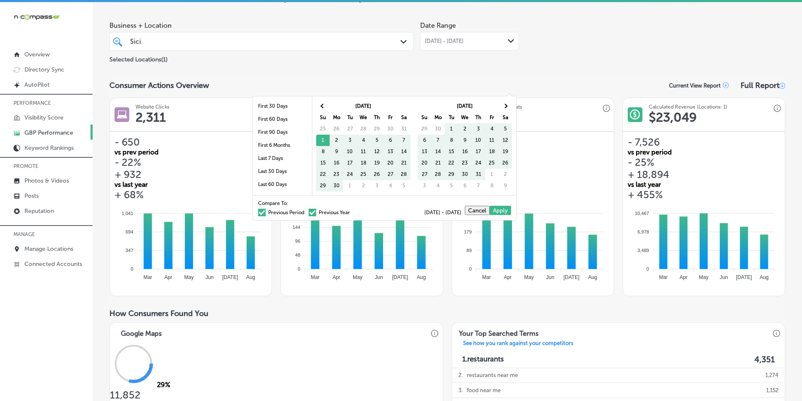
click at [258, 211] on span at bounding box center [262, 213] width 8 height 8
click at [306, 211] on input "Previous Period" at bounding box center [306, 211] width 0 height 0
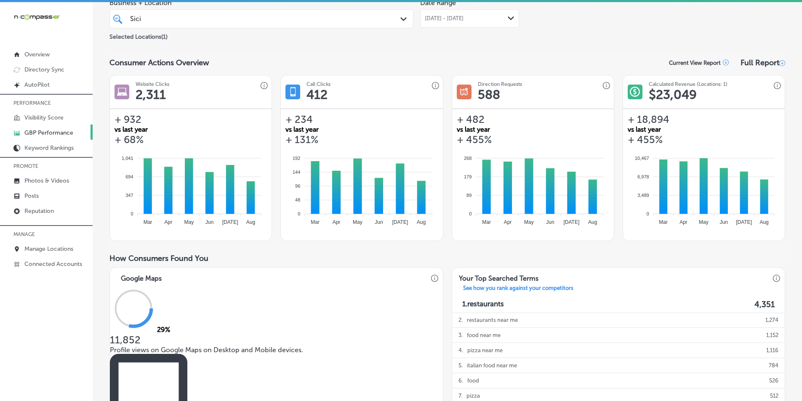
scroll to position [0, 0]
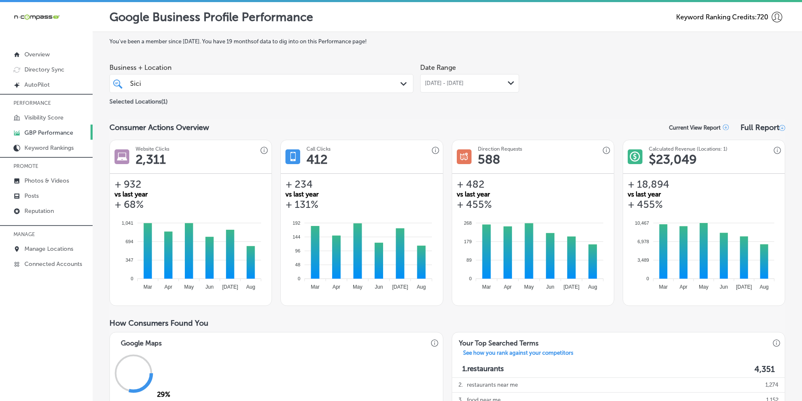
click at [403, 83] on polygon at bounding box center [403, 84] width 6 height 4
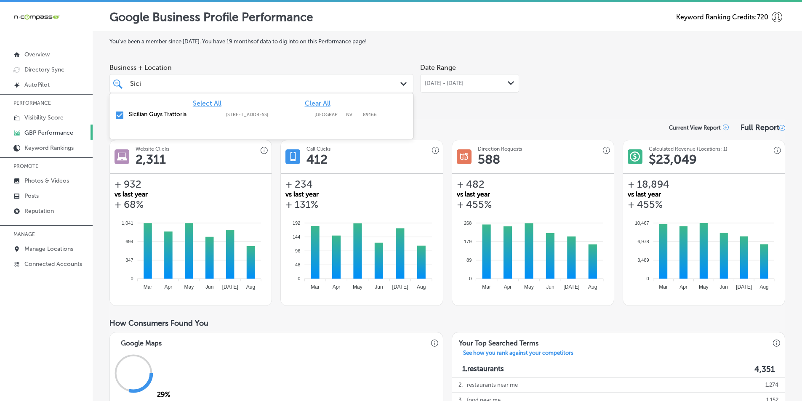
click at [320, 103] on span "Clear All" at bounding box center [318, 103] width 26 height 8
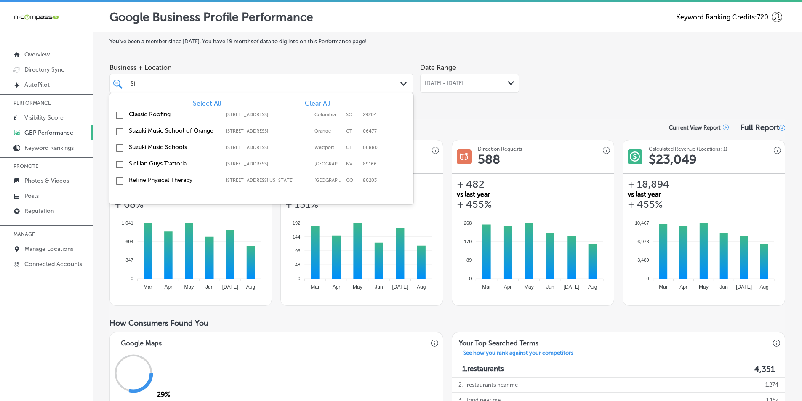
type input "S"
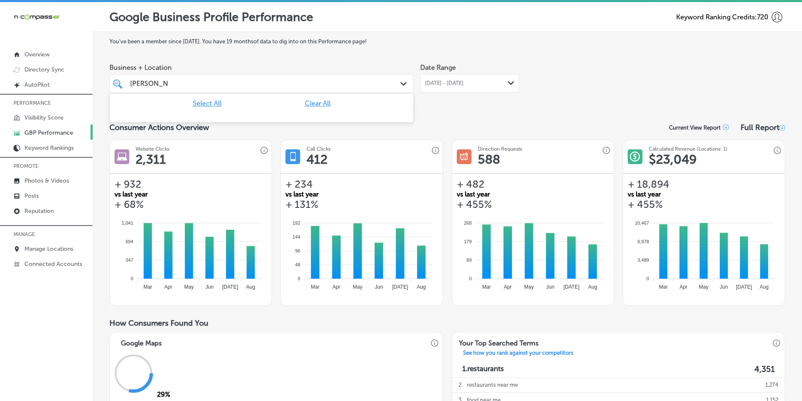
type input "[PERSON_NAME]"
click at [402, 85] on polygon at bounding box center [403, 84] width 6 height 4
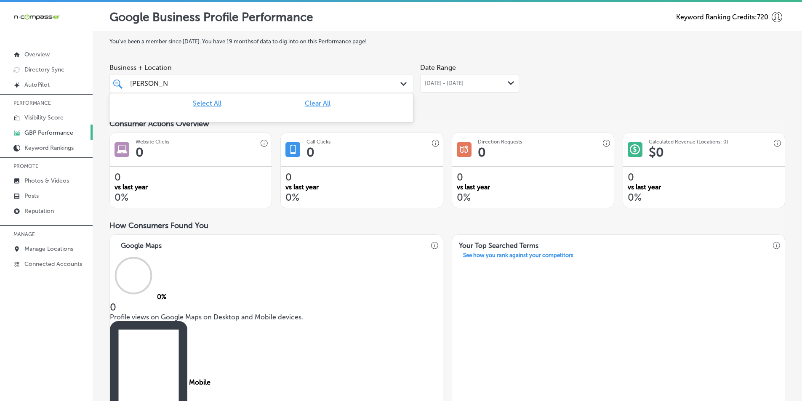
click at [382, 83] on div "[PERSON_NAME] [PERSON_NAME]" at bounding box center [261, 83] width 271 height 13
click at [315, 100] on span "Clear All" at bounding box center [318, 103] width 26 height 8
click at [569, 81] on div "Business + Location [PERSON_NAME] [PERSON_NAME] Path Created with Sketch. Date …" at bounding box center [447, 82] width 676 height 47
click at [358, 83] on div "[PERSON_NAME] [PERSON_NAME]" at bounding box center [248, 83] width 238 height 11
click at [53, 131] on p "GBP Performance" at bounding box center [48, 132] width 49 height 7
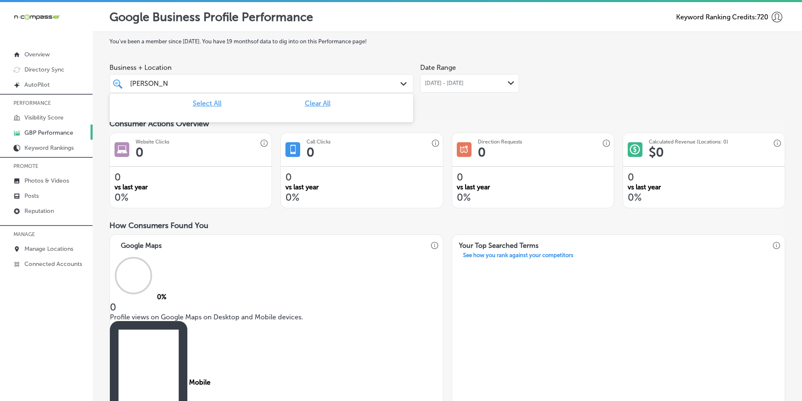
click at [228, 80] on div "[PERSON_NAME] [PERSON_NAME]" at bounding box center [248, 83] width 238 height 11
click at [615, 93] on div "Business + Location option [STREET_ADDRESS]. option focused, 1 of 352. 1 result…" at bounding box center [447, 82] width 676 height 47
click at [38, 212] on p "Reputation" at bounding box center [38, 211] width 29 height 7
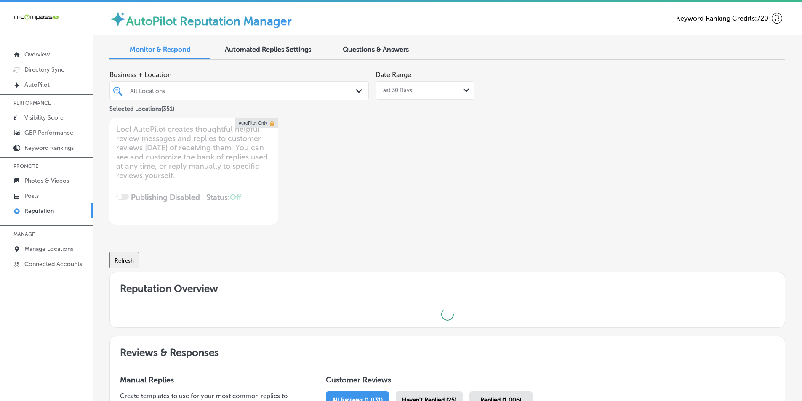
type textarea "x"
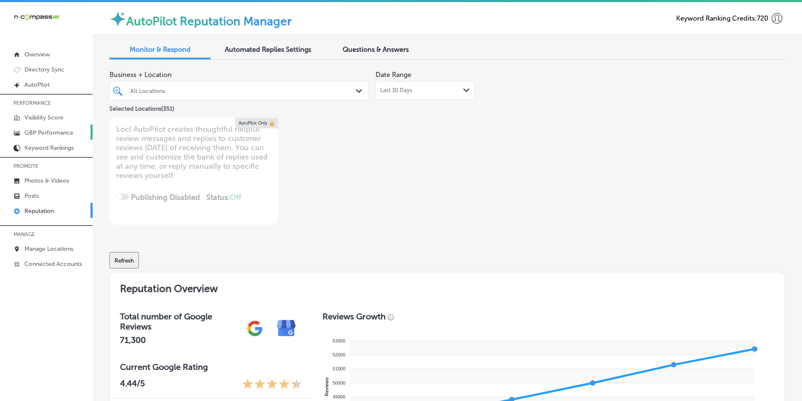
click at [39, 131] on p "GBP Performance" at bounding box center [48, 132] width 49 height 7
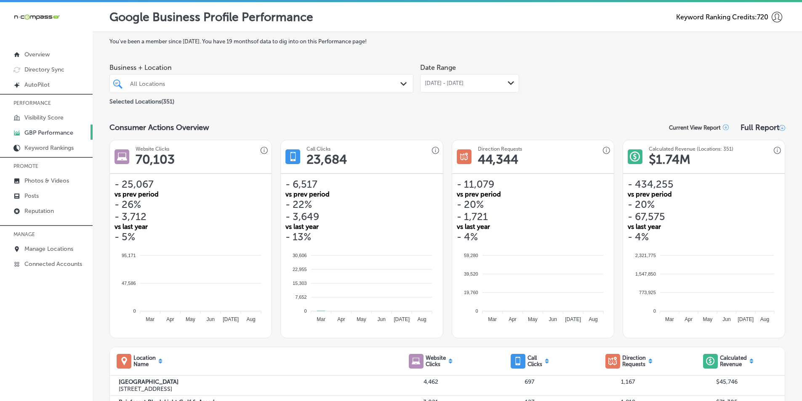
click at [227, 87] on div "All Locations" at bounding box center [265, 83] width 271 height 7
click at [218, 80] on div at bounding box center [248, 83] width 238 height 11
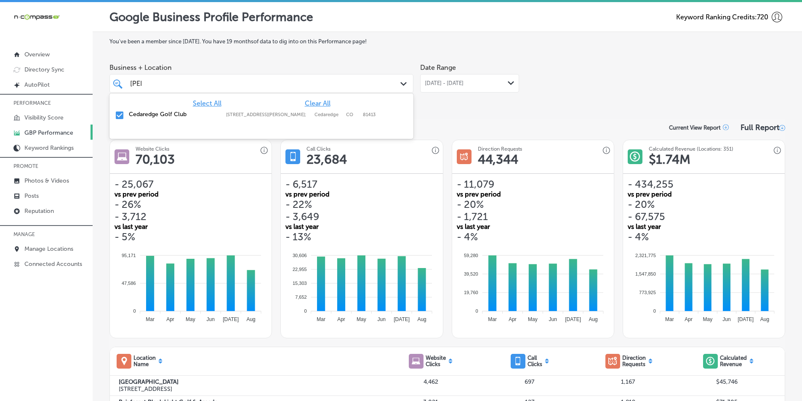
click at [310, 103] on span "Clear All" at bounding box center [318, 103] width 26 height 8
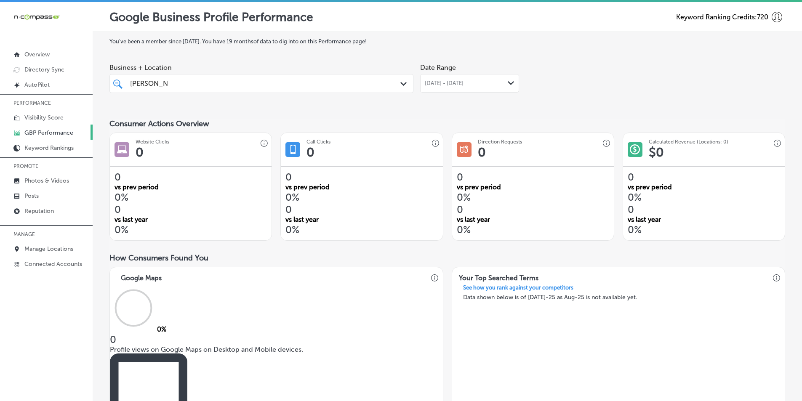
click at [402, 82] on div "Path Created with Sketch." at bounding box center [404, 84] width 9 height 9
click at [317, 101] on span "Clear All" at bounding box center [318, 103] width 26 height 8
click at [314, 83] on div "[PERSON_NAME] [PERSON_NAME]" at bounding box center [248, 83] width 238 height 11
type input "J"
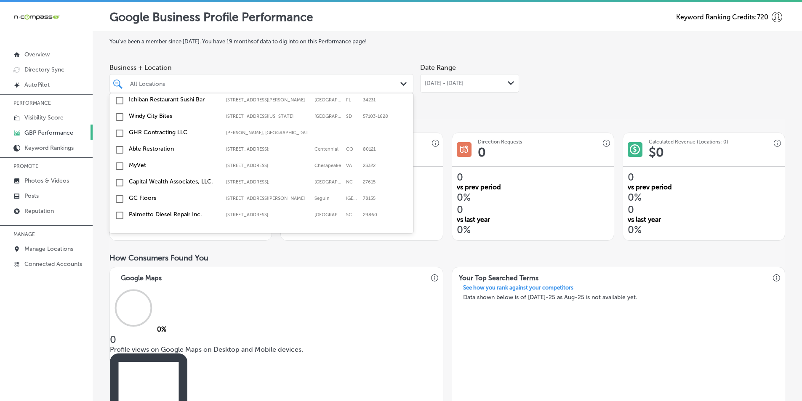
scroll to position [168, 0]
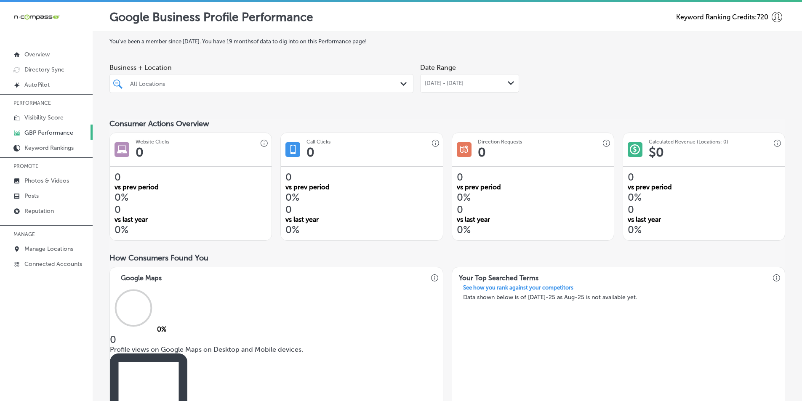
click at [200, 85] on div "All Locations" at bounding box center [265, 83] width 271 height 7
click at [217, 81] on div "All Locations" at bounding box center [265, 83] width 271 height 7
type input "J"
click at [37, 181] on p "Photos & Videos" at bounding box center [46, 180] width 45 height 7
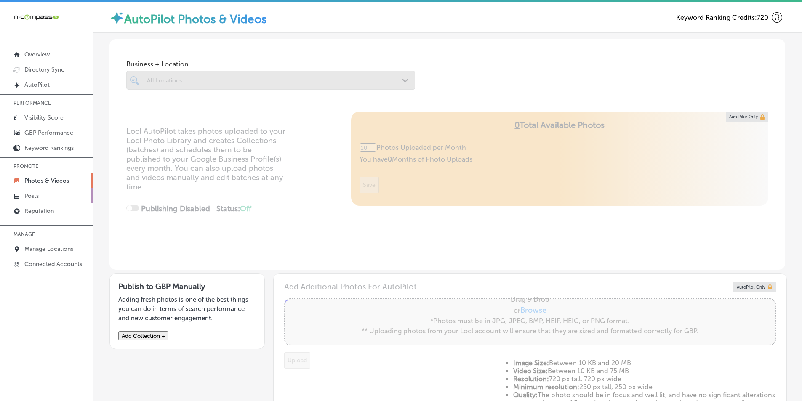
click at [31, 195] on p "Posts" at bounding box center [31, 195] width 14 height 7
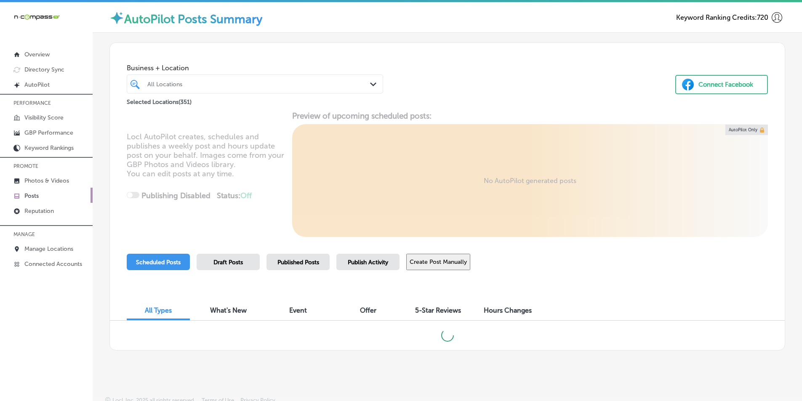
click at [197, 78] on div at bounding box center [244, 83] width 195 height 11
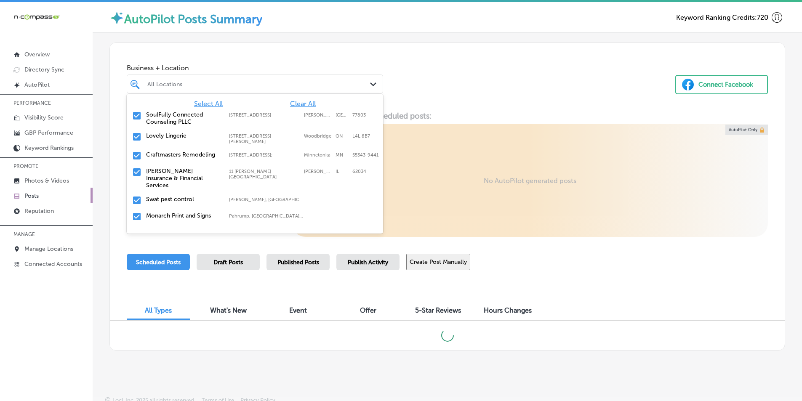
click at [297, 101] on span "Clear All" at bounding box center [303, 104] width 26 height 8
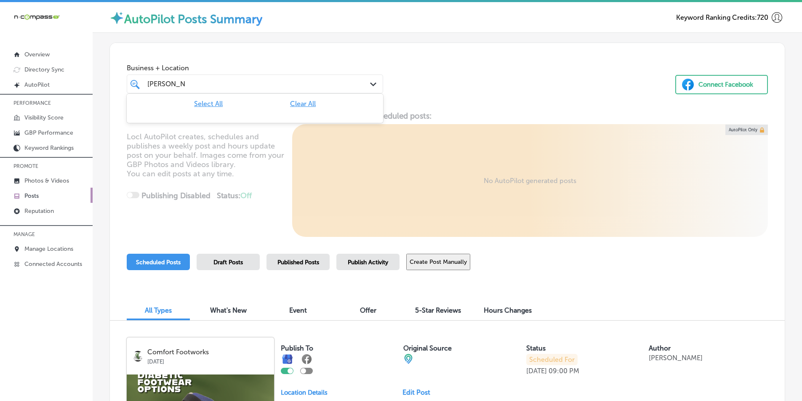
click at [244, 82] on div "[PERSON_NAME] [PERSON_NAME]" at bounding box center [244, 83] width 195 height 11
click at [238, 85] on div "[PERSON_NAME] [PERSON_NAME]" at bounding box center [244, 83] width 195 height 11
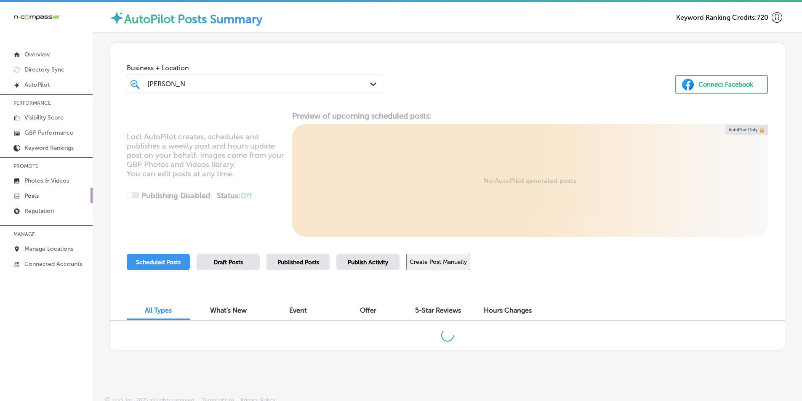
click at [238, 85] on div "[PERSON_NAME] [PERSON_NAME]" at bounding box center [244, 83] width 195 height 11
type input "J"
click at [50, 133] on p "GBP Performance" at bounding box center [48, 132] width 49 height 7
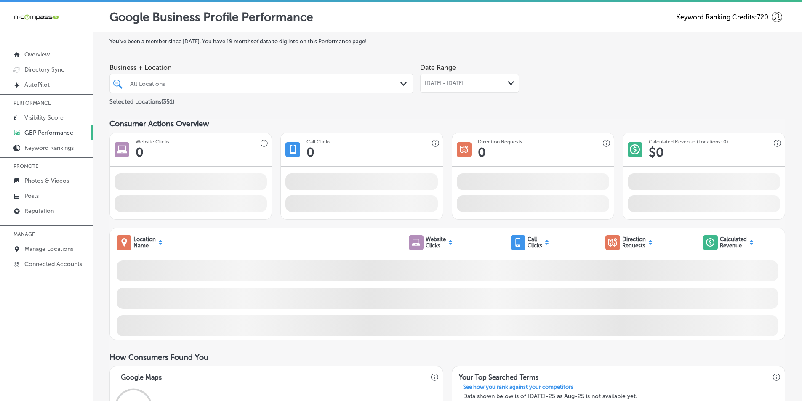
click at [366, 85] on div "All Locations" at bounding box center [265, 83] width 271 height 7
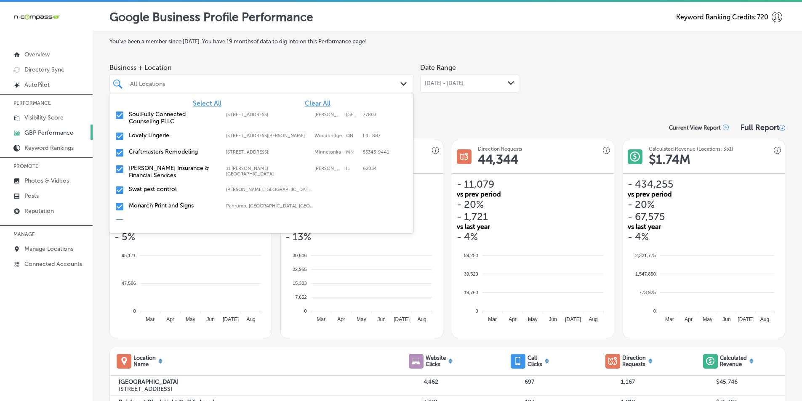
click at [299, 83] on div "All Locations" at bounding box center [265, 83] width 271 height 7
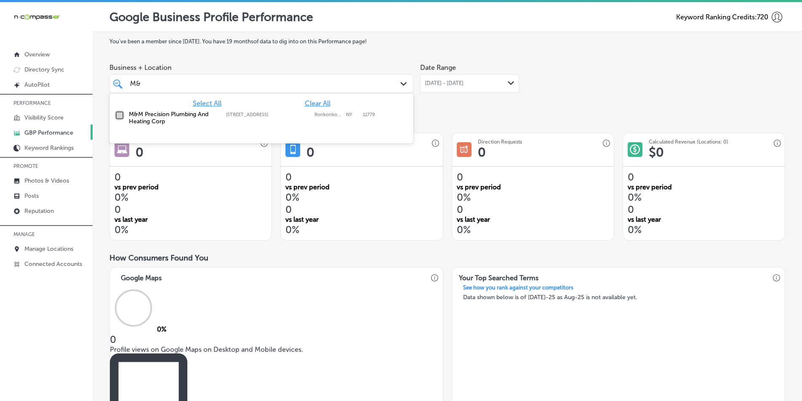
click at [120, 115] on input "checkbox" at bounding box center [120, 115] width 10 height 10
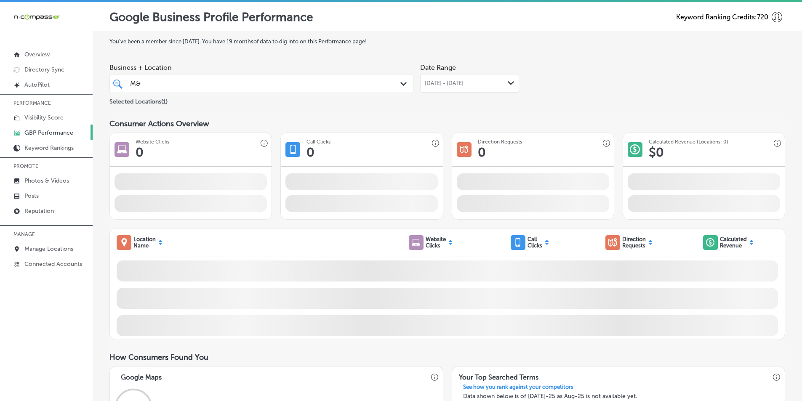
click at [511, 83] on polygon at bounding box center [511, 83] width 6 height 4
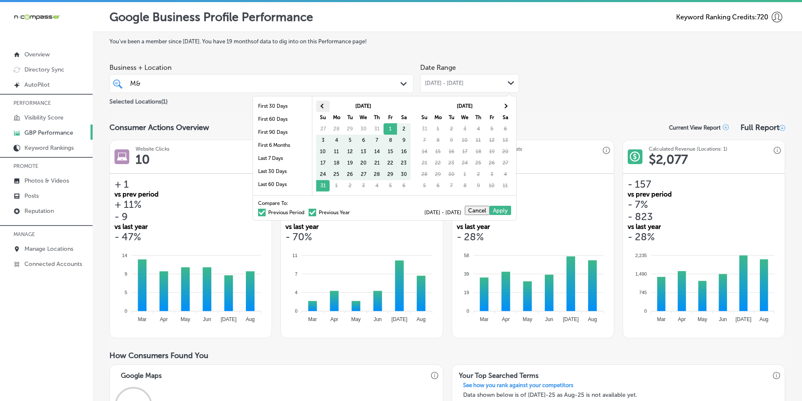
click at [323, 106] on span at bounding box center [322, 106] width 5 height 5
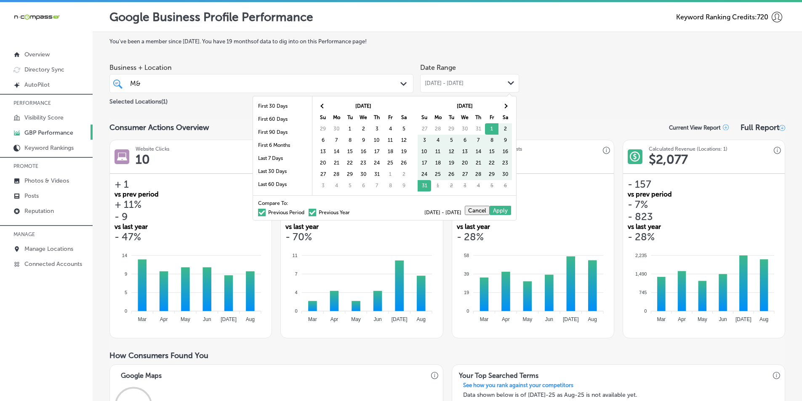
click at [323, 106] on span at bounding box center [322, 106] width 5 height 5
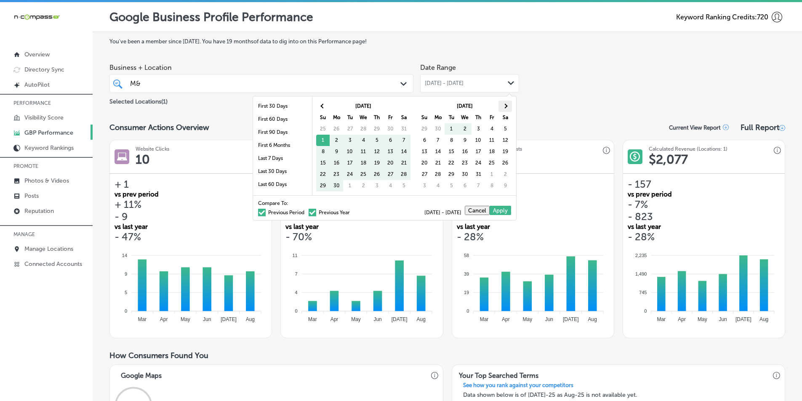
click at [504, 106] on span at bounding box center [505, 106] width 5 height 5
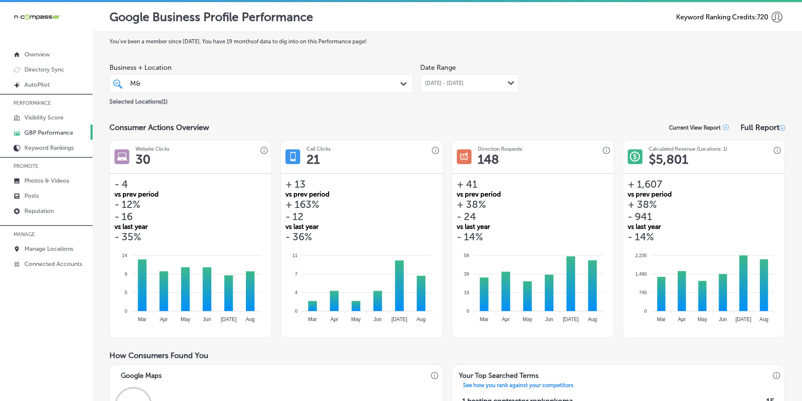
click at [511, 84] on icon "Path Created with Sketch." at bounding box center [511, 83] width 6 height 4
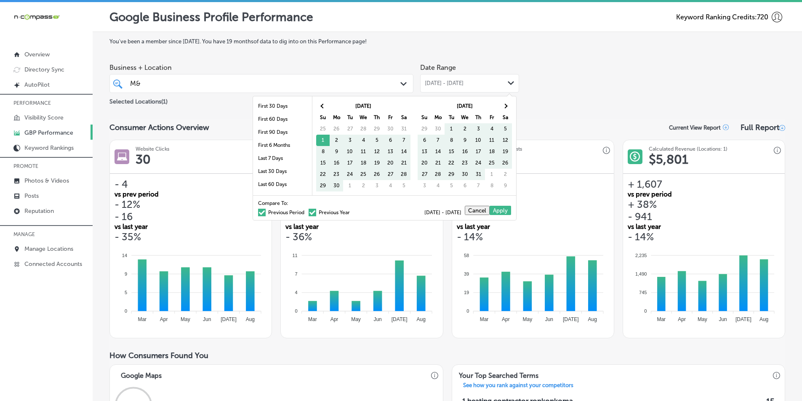
click at [258, 212] on span at bounding box center [262, 213] width 8 height 8
click at [306, 211] on input "Previous Period" at bounding box center [306, 211] width 0 height 0
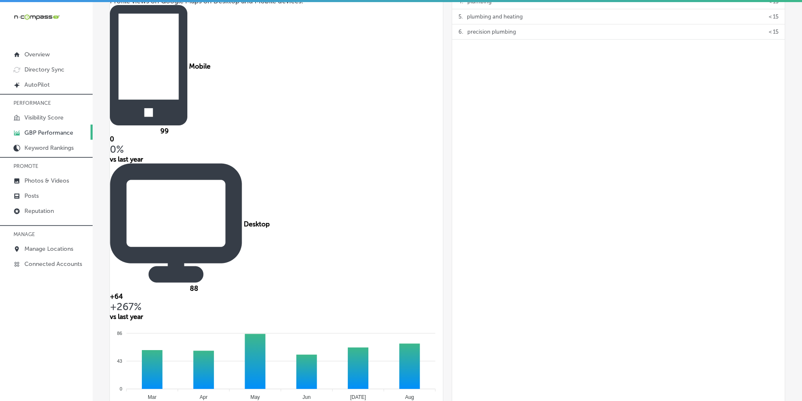
scroll to position [421, 0]
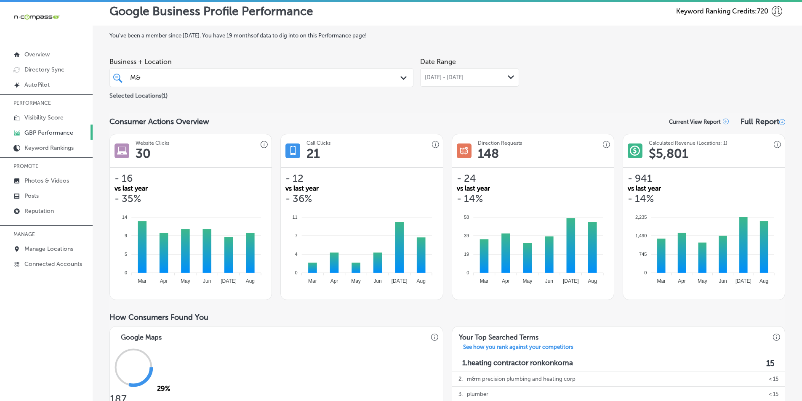
scroll to position [0, 0]
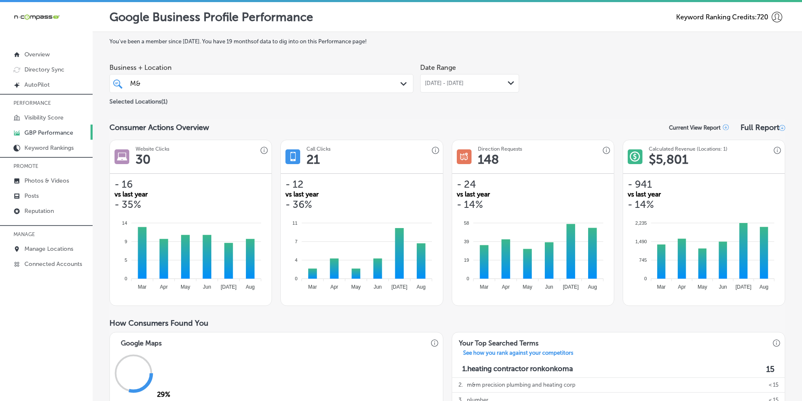
click at [400, 82] on div "Path Created with Sketch." at bounding box center [404, 84] width 9 height 9
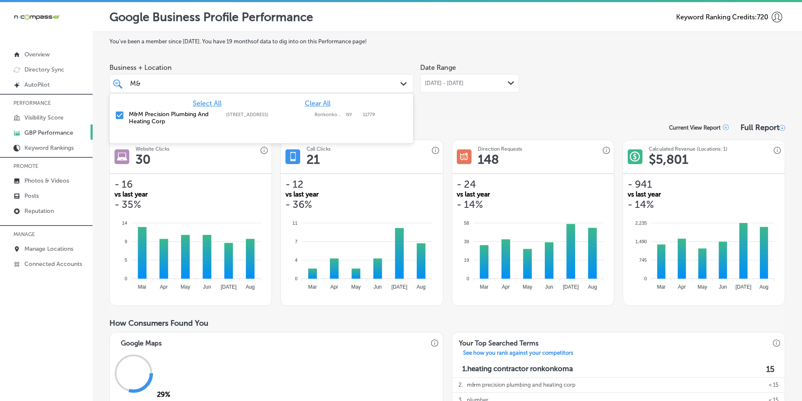
click at [117, 114] on input "checkbox" at bounding box center [120, 115] width 10 height 10
type input "M"
click at [120, 114] on input "checkbox" at bounding box center [120, 115] width 10 height 10
click at [508, 83] on polygon at bounding box center [511, 83] width 6 height 4
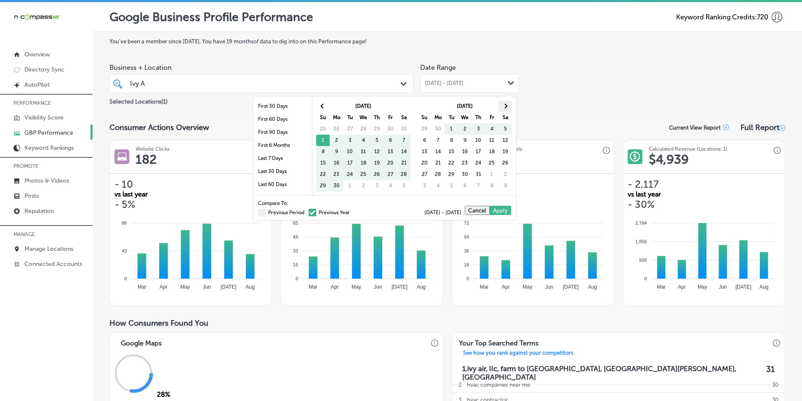
click at [507, 108] on th at bounding box center [505, 106] width 13 height 11
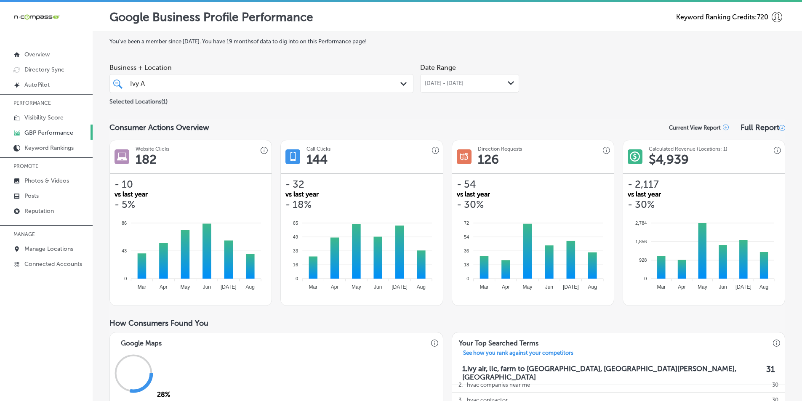
click at [508, 83] on icon "Path Created with Sketch." at bounding box center [511, 83] width 6 height 4
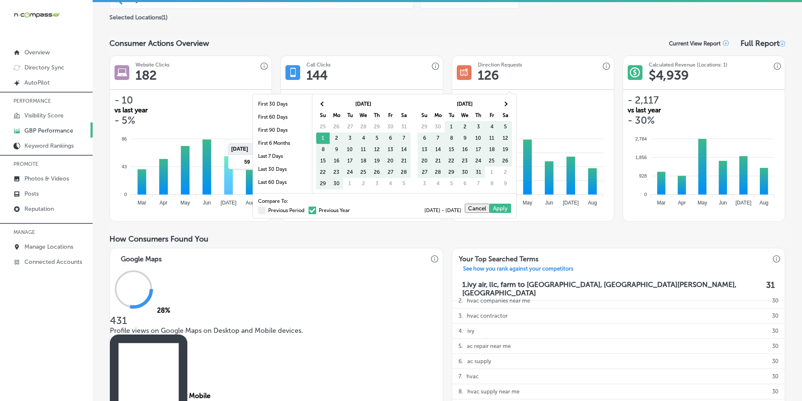
scroll to position [84, 0]
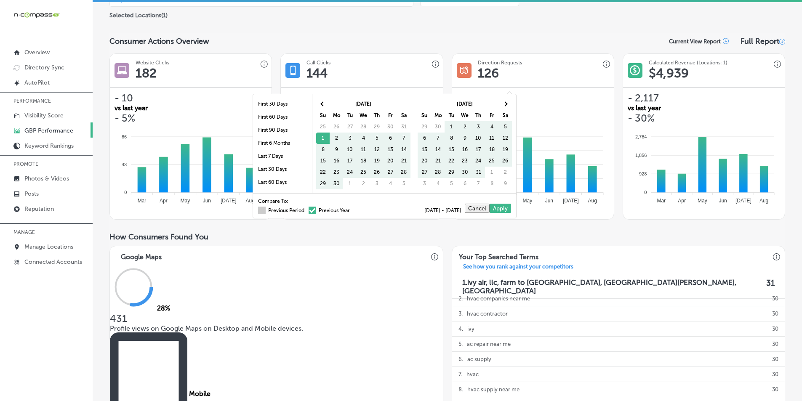
click at [258, 210] on span at bounding box center [262, 211] width 8 height 8
click at [306, 209] on input "Previous Period" at bounding box center [306, 209] width 0 height 0
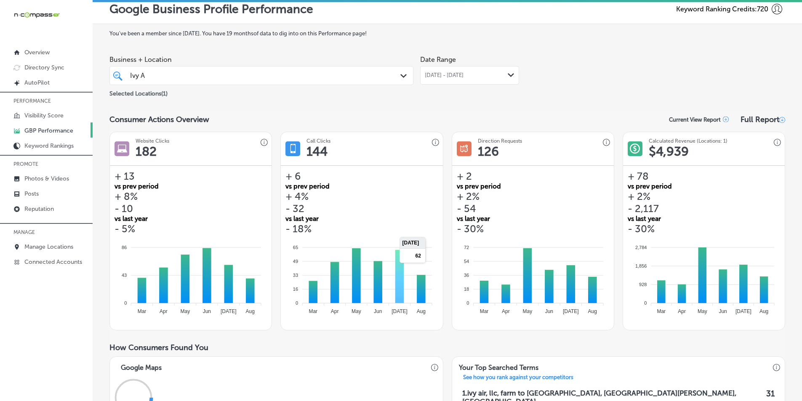
scroll to position [0, 0]
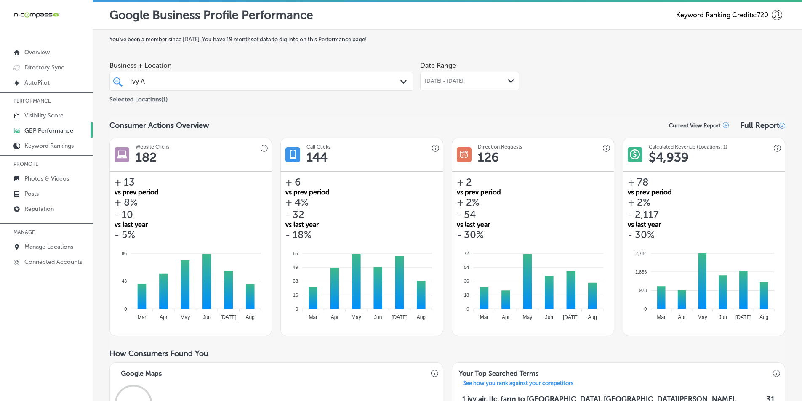
click at [508, 83] on icon "Path Created with Sketch." at bounding box center [511, 81] width 6 height 4
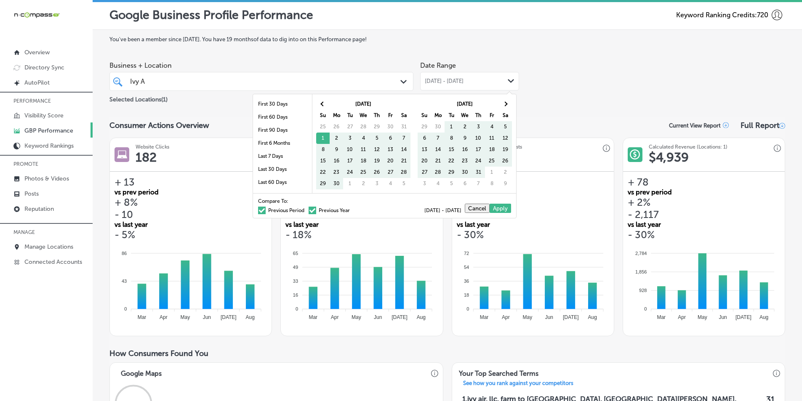
click at [309, 209] on span at bounding box center [313, 211] width 8 height 8
click at [352, 209] on input "Previous Year" at bounding box center [352, 209] width 0 height 0
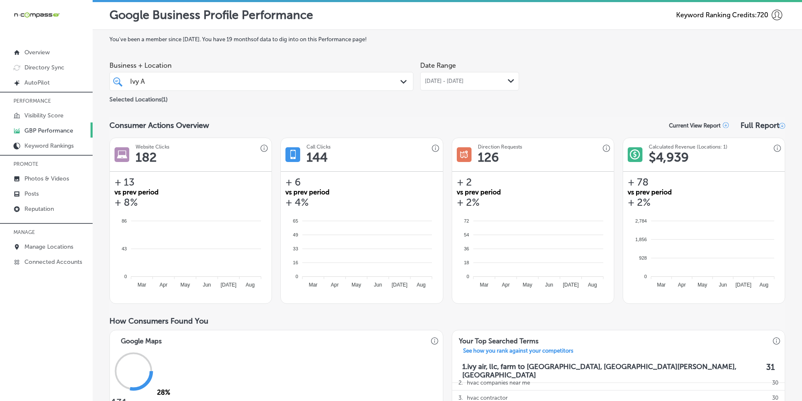
click at [515, 82] on div "Jun 01, 2025 - Aug 31, 2025 Path Created with Sketch." at bounding box center [469, 81] width 99 height 19
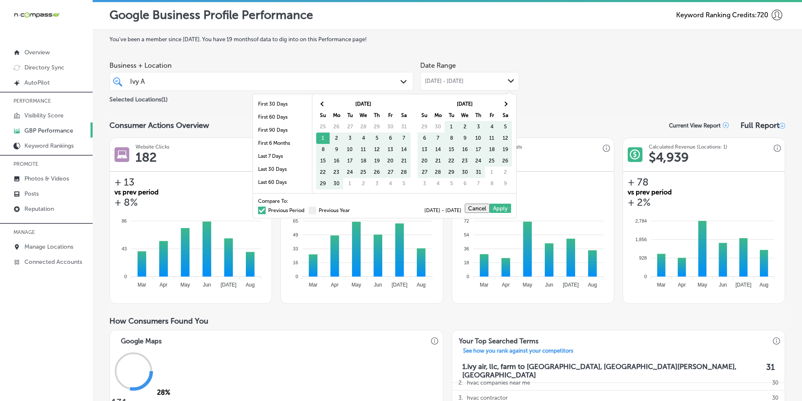
click at [258, 210] on span at bounding box center [262, 211] width 8 height 8
click at [306, 209] on input "Previous Period" at bounding box center [306, 209] width 0 height 0
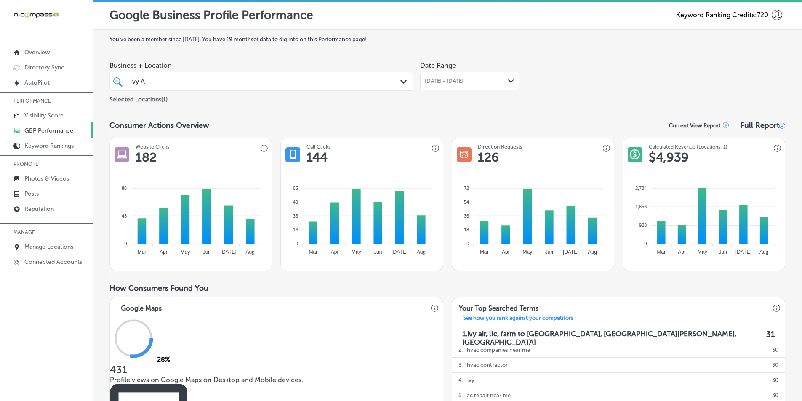
click at [323, 80] on div "Ivy A Ivy A" at bounding box center [248, 81] width 238 height 11
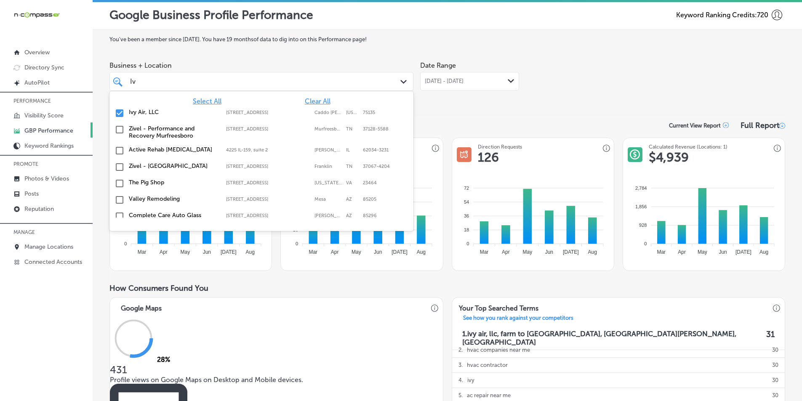
type input "I"
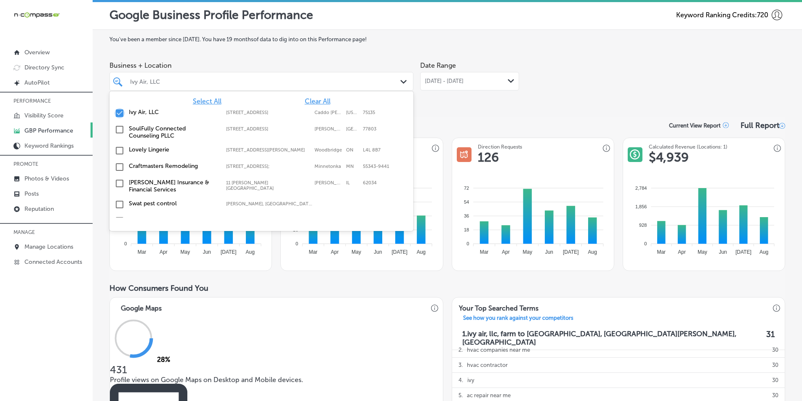
click at [117, 113] on input "checkbox" at bounding box center [120, 113] width 10 height 10
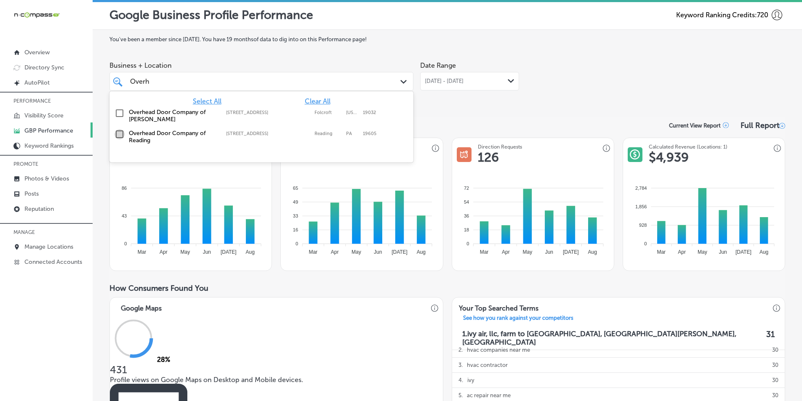
click at [120, 133] on input "checkbox" at bounding box center [120, 134] width 10 height 10
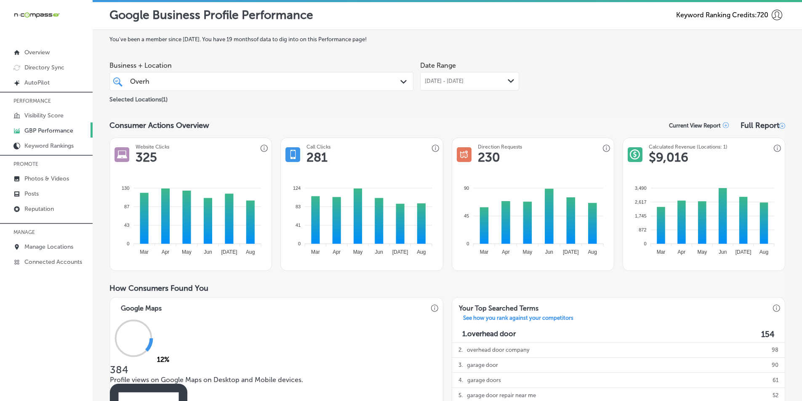
click at [508, 82] on icon "Path Created with Sketch." at bounding box center [511, 81] width 6 height 4
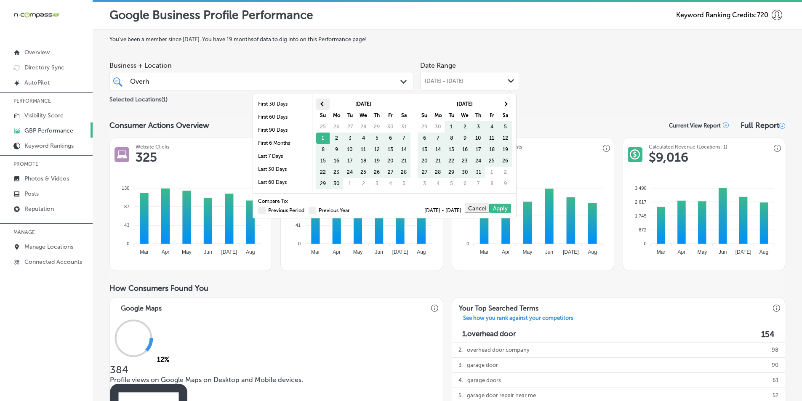
click at [322, 107] on th at bounding box center [322, 104] width 13 height 11
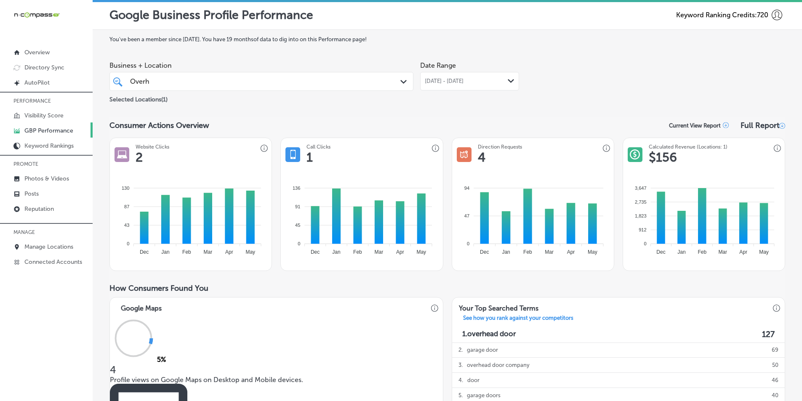
click at [508, 81] on icon "Path Created with Sketch." at bounding box center [511, 81] width 6 height 4
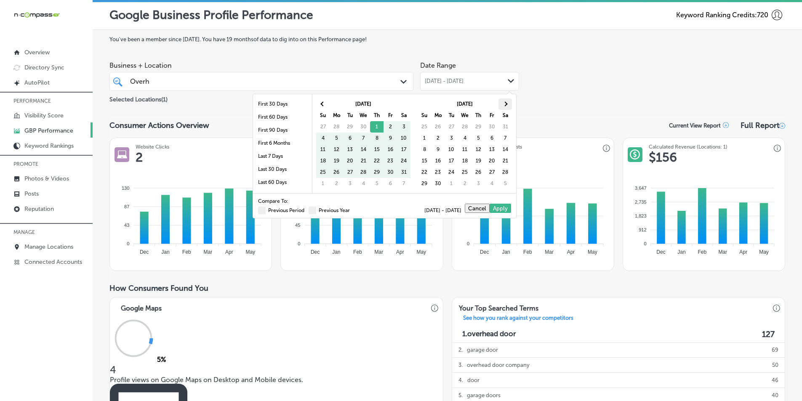
click at [506, 102] on span at bounding box center [505, 103] width 5 height 5
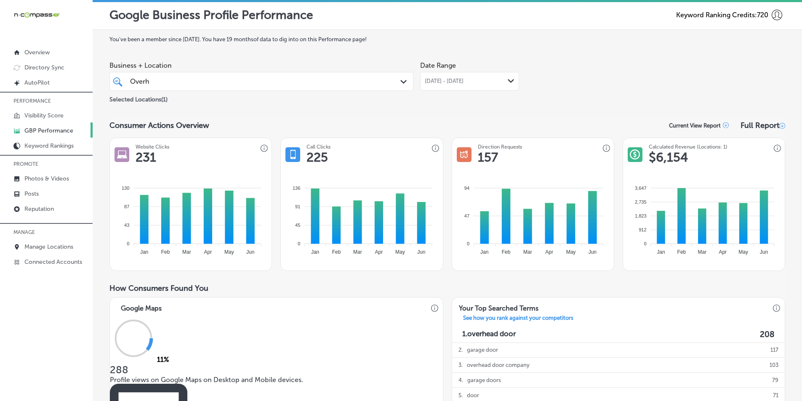
click at [508, 82] on icon "Path Created with Sketch." at bounding box center [511, 81] width 6 height 4
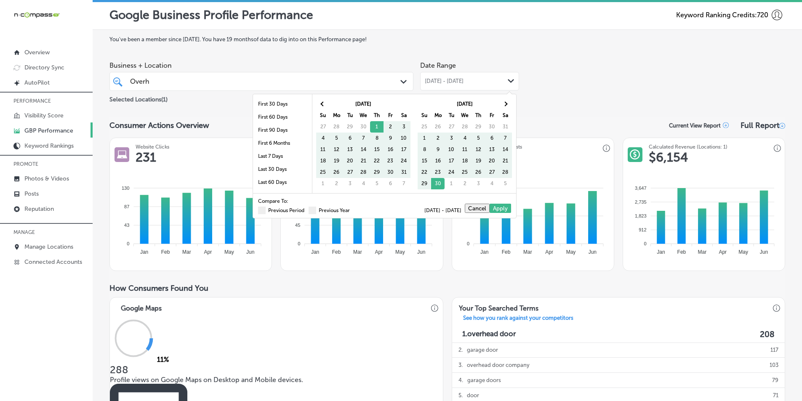
click at [593, 99] on div "Business + Location Overh Overh Path Created with Sketch. Selected Locations ( …" at bounding box center [447, 80] width 676 height 47
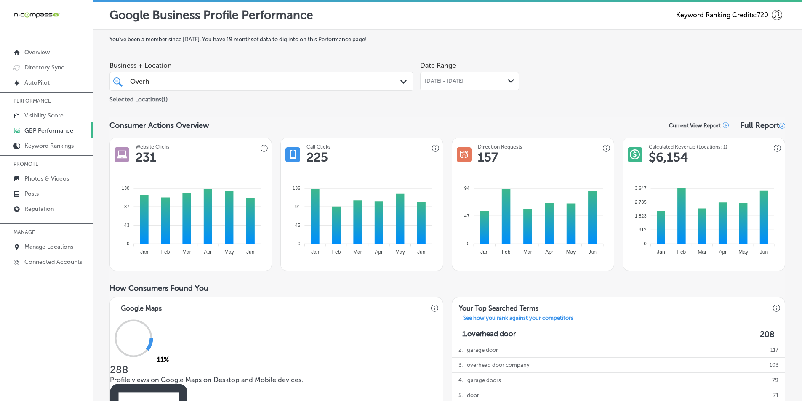
click at [508, 80] on icon "Path Created with Sketch." at bounding box center [511, 81] width 6 height 4
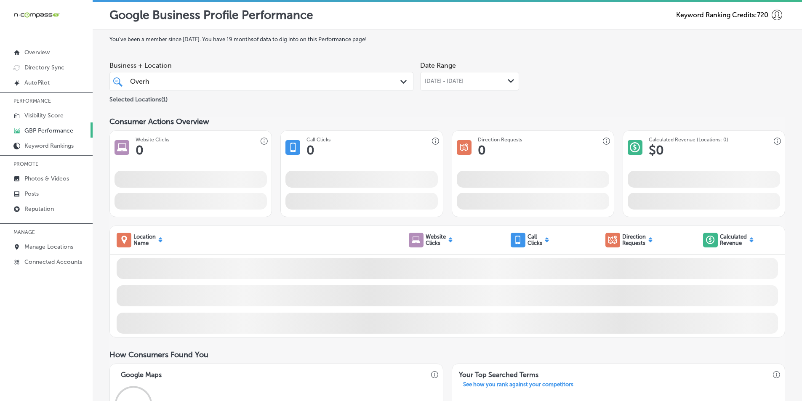
click at [508, 79] on div "Path Created with Sketch." at bounding box center [511, 81] width 7 height 7
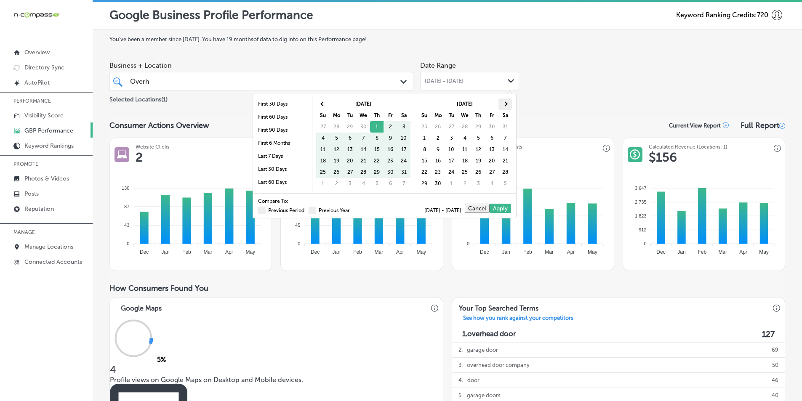
click at [505, 101] on span at bounding box center [505, 103] width 5 height 5
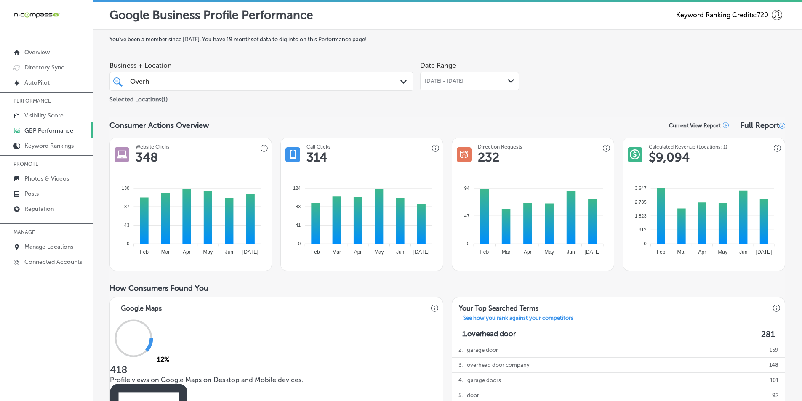
click at [190, 79] on div "Overh Overh" at bounding box center [248, 81] width 238 height 11
click at [401, 82] on icon "Path Created with Sketch." at bounding box center [403, 82] width 6 height 4
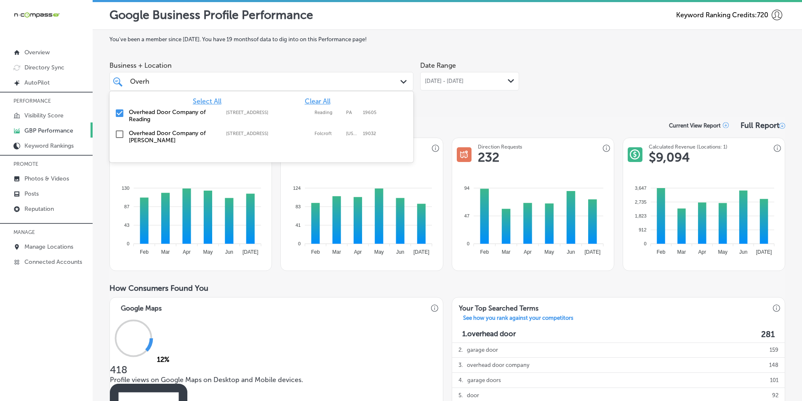
drag, startPoint x: 155, startPoint y: 80, endPoint x: 130, endPoint y: 82, distance: 25.3
click at [130, 82] on div "Overh Overh" at bounding box center [248, 81] width 238 height 11
click at [128, 81] on div "Overh Overh" at bounding box center [261, 81] width 271 height 13
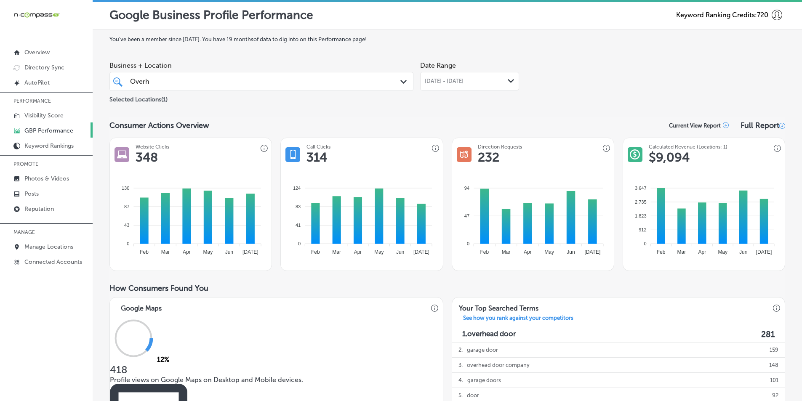
click at [162, 80] on div "Overh Overh" at bounding box center [248, 81] width 238 height 11
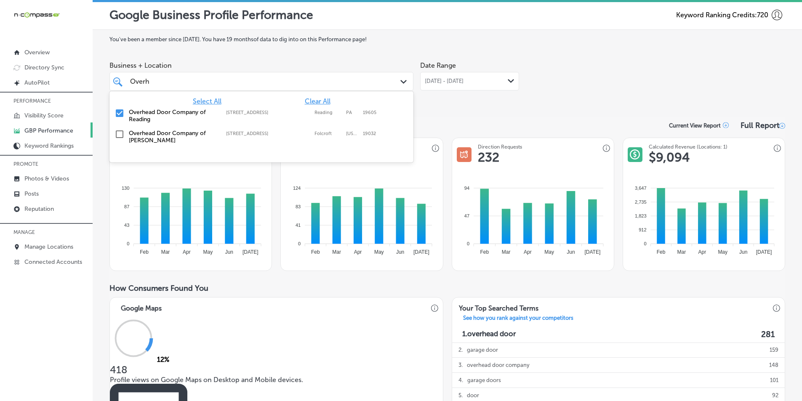
click at [162, 80] on div "Overh Overh" at bounding box center [248, 81] width 238 height 11
drag, startPoint x: 162, startPoint y: 80, endPoint x: 135, endPoint y: 81, distance: 26.6
click at [135, 81] on div "Overh Overh" at bounding box center [248, 81] width 238 height 11
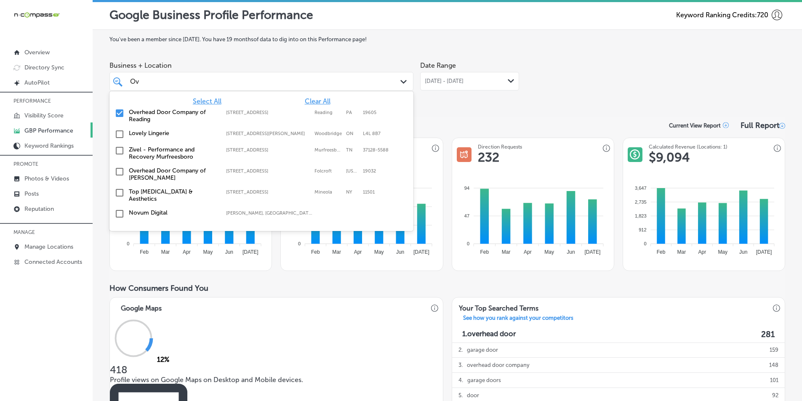
type input "O"
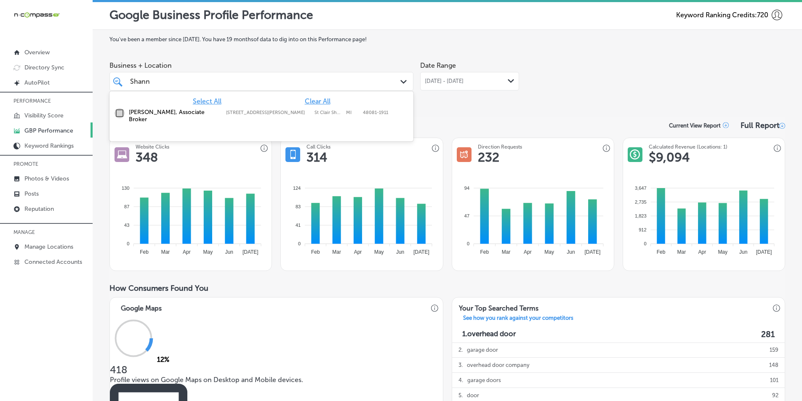
click at [120, 112] on input "checkbox" at bounding box center [120, 113] width 10 height 10
type input "Shann"
click at [430, 104] on div "Date Range May 01, 2025 - Jul 31, 2025 Path Created with Sketch." at bounding box center [469, 80] width 99 height 47
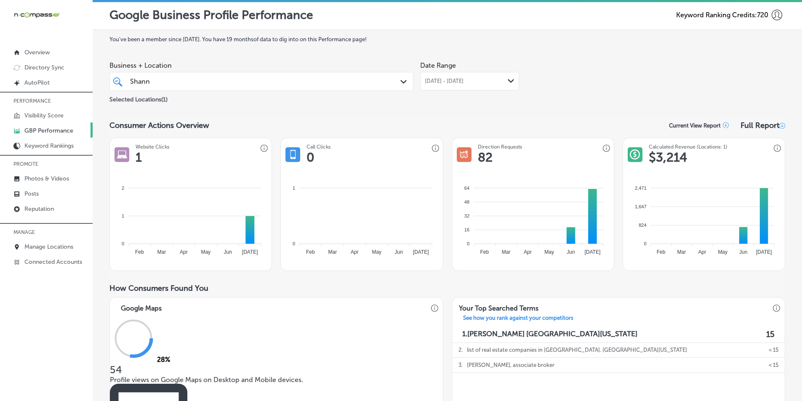
click at [510, 80] on polygon at bounding box center [511, 81] width 6 height 4
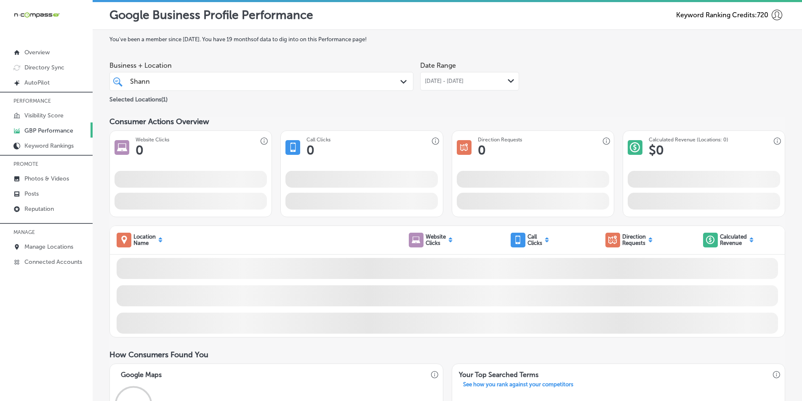
click at [508, 79] on div "Path Created with Sketch." at bounding box center [511, 81] width 7 height 7
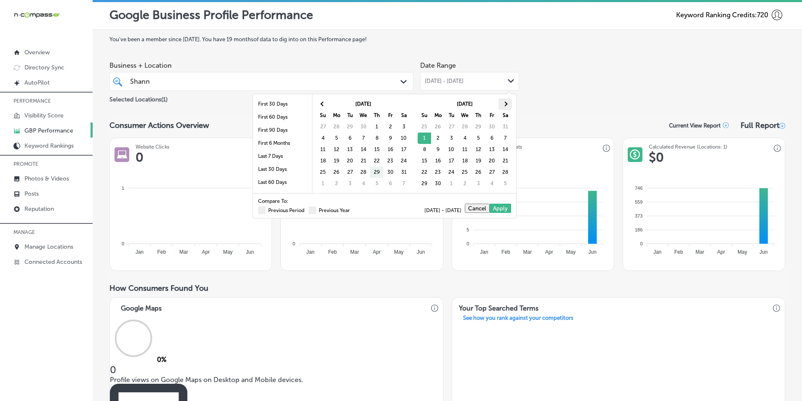
click at [506, 102] on span at bounding box center [505, 103] width 5 height 5
click at [505, 103] on span at bounding box center [505, 103] width 5 height 5
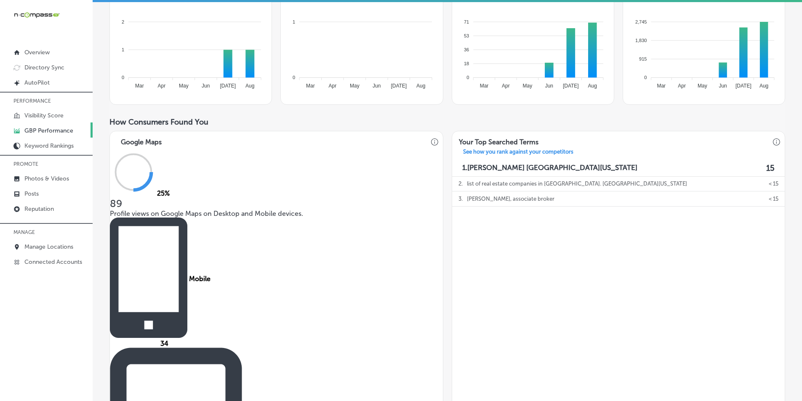
scroll to position [126, 0]
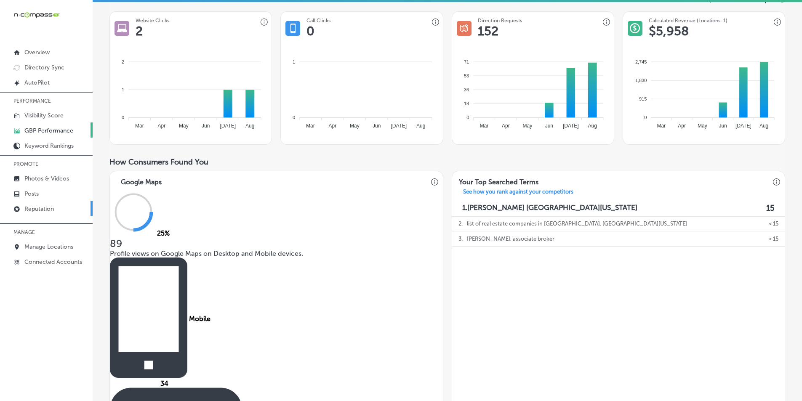
click at [48, 208] on p "Reputation" at bounding box center [38, 209] width 29 height 7
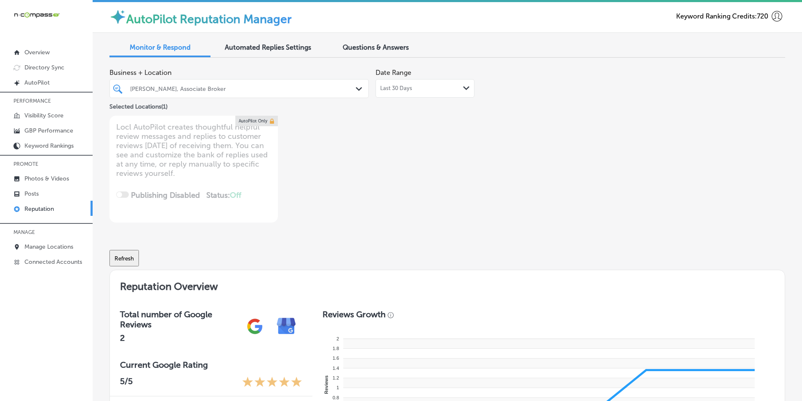
type textarea "x"
click at [41, 192] on link "Posts" at bounding box center [46, 193] width 93 height 15
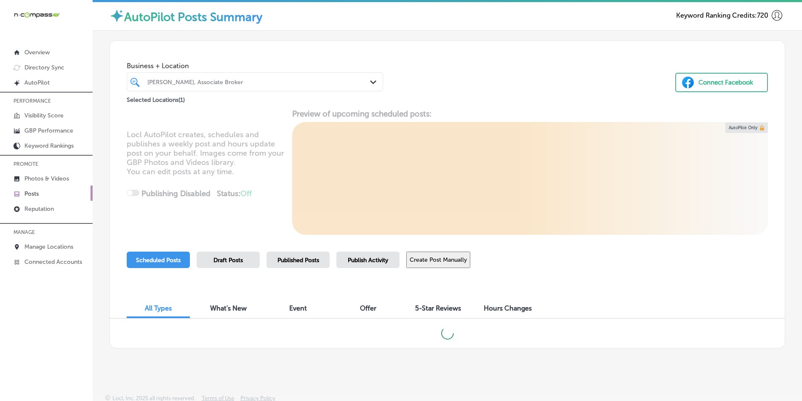
click at [370, 81] on icon "Path Created with Sketch." at bounding box center [373, 82] width 6 height 4
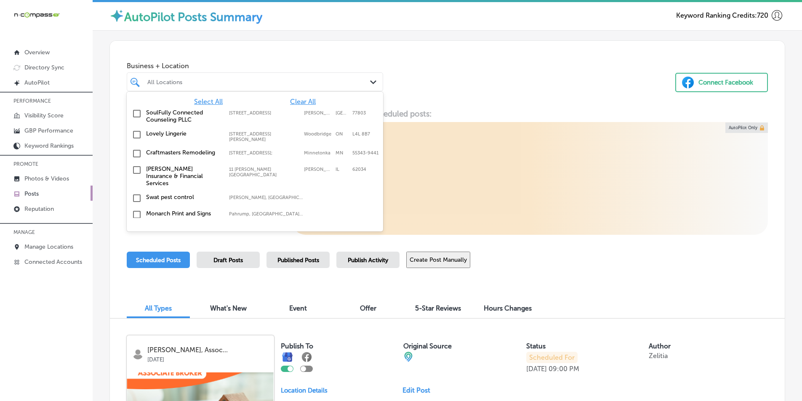
click at [291, 100] on span "Clear All" at bounding box center [303, 102] width 26 height 8
click at [245, 83] on div "All Locations" at bounding box center [259, 81] width 224 height 7
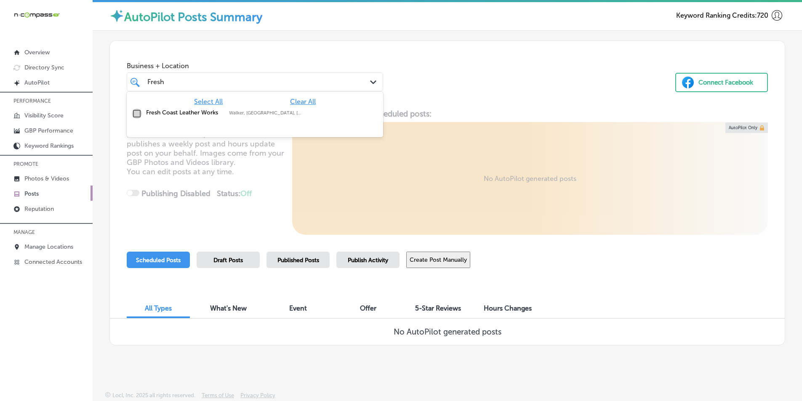
click at [136, 111] on input "checkbox" at bounding box center [137, 114] width 10 height 10
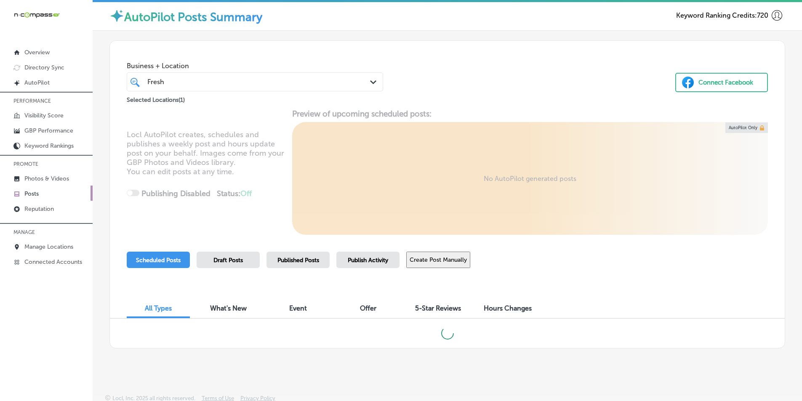
click at [450, 88] on div "Business + Location Fresh Fresh Path Created with Sketch. Selected Locations ( …" at bounding box center [447, 73] width 675 height 64
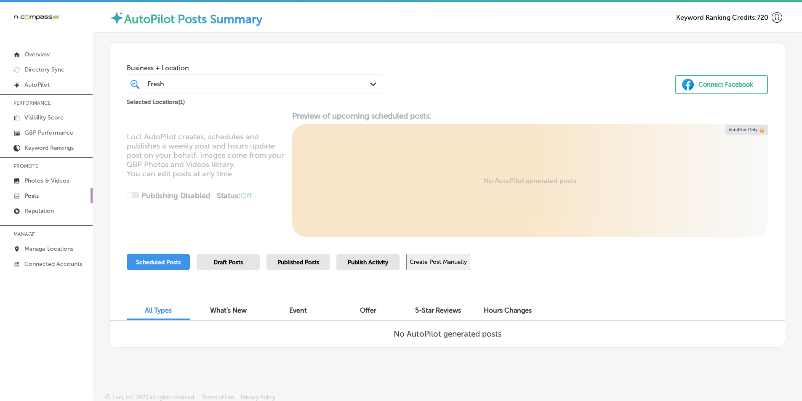
scroll to position [2, 0]
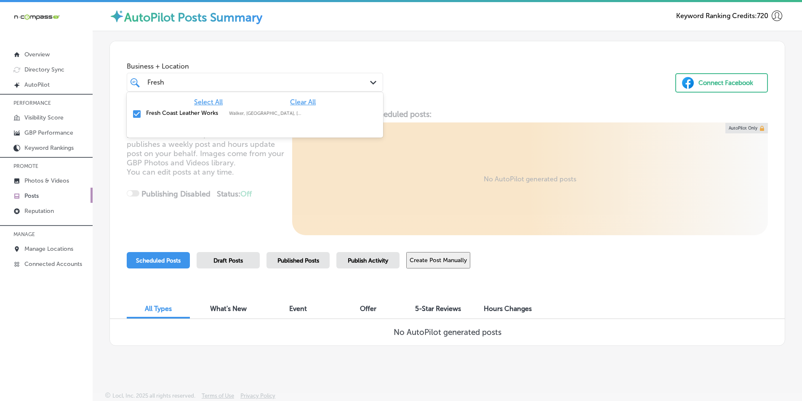
click at [345, 79] on div "Fresh Fresh" at bounding box center [255, 82] width 224 height 13
click at [372, 80] on div "Path Created with Sketch." at bounding box center [374, 82] width 9 height 9
click at [136, 112] on input "checkbox" at bounding box center [137, 114] width 10 height 10
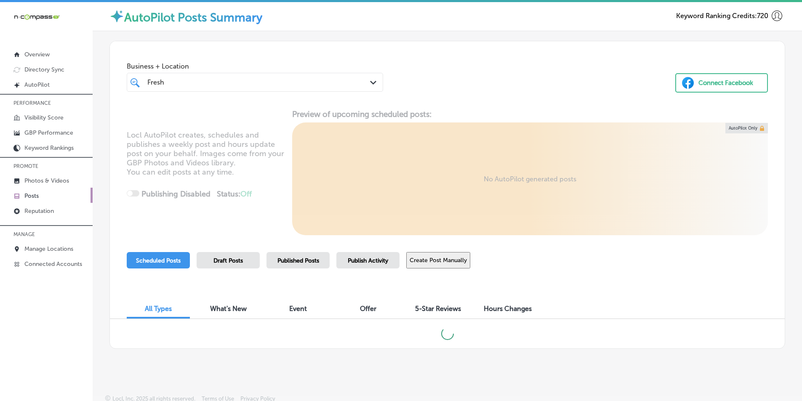
click at [178, 80] on div "Fresh Fresh" at bounding box center [244, 82] width 195 height 11
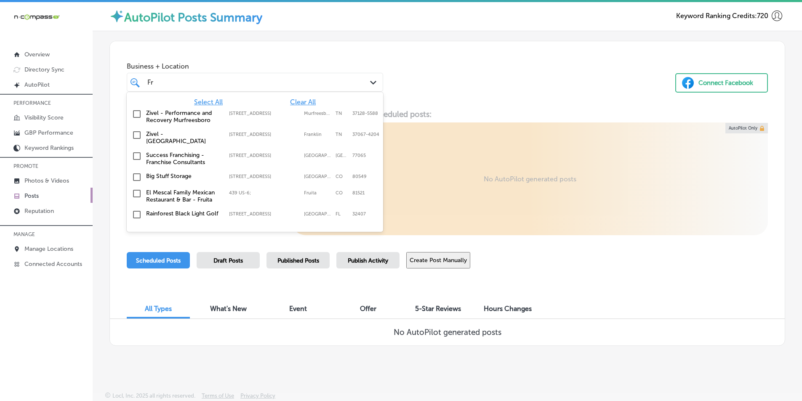
type input "F"
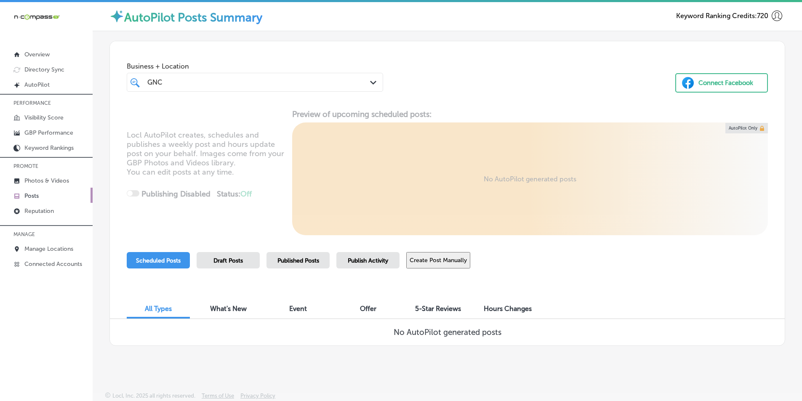
click at [367, 82] on div "GNC GNC Path Created with Sketch." at bounding box center [255, 82] width 256 height 13
click at [370, 82] on icon "Path Created with Sketch." at bounding box center [373, 83] width 6 height 4
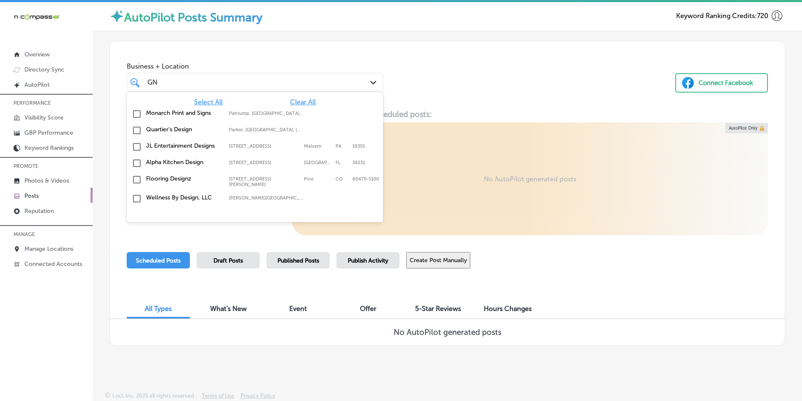
type input "G"
